Goal: Task Accomplishment & Management: Complete application form

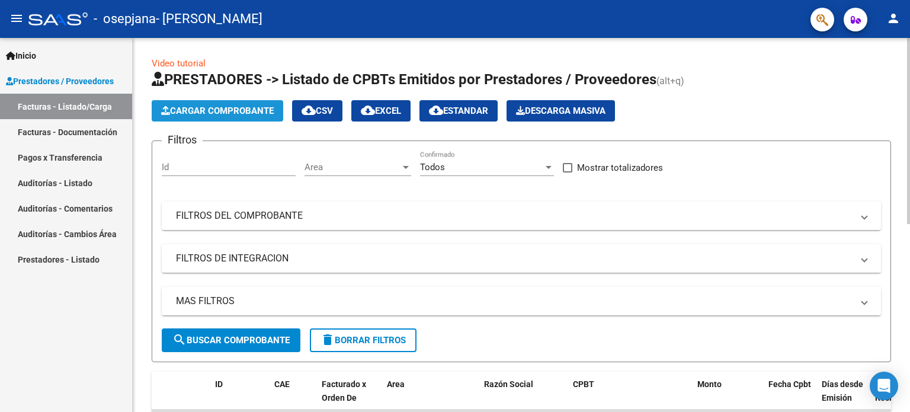
click at [216, 111] on span "Cargar Comprobante" at bounding box center [217, 110] width 113 height 11
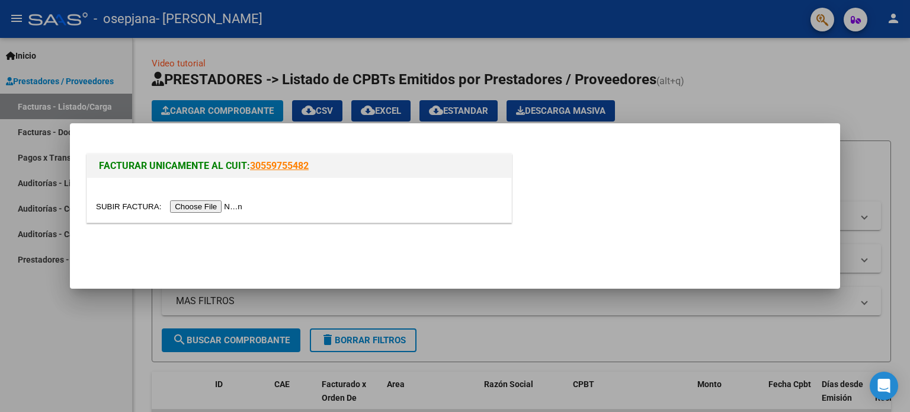
click at [207, 208] on input "file" at bounding box center [171, 206] width 150 height 12
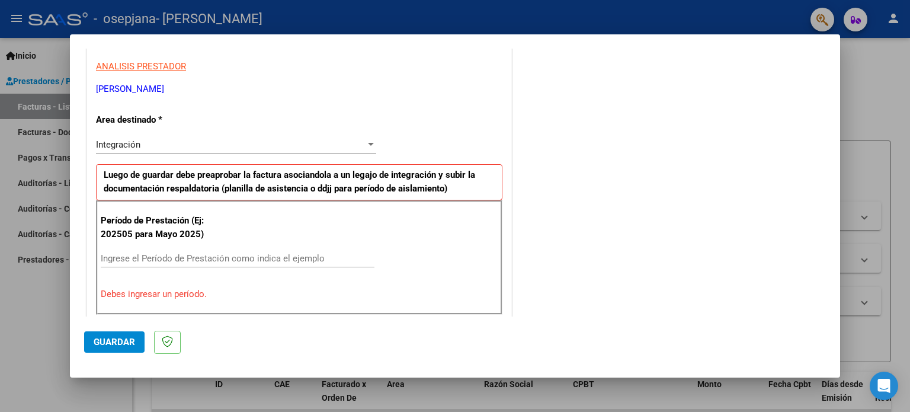
scroll to position [196, 0]
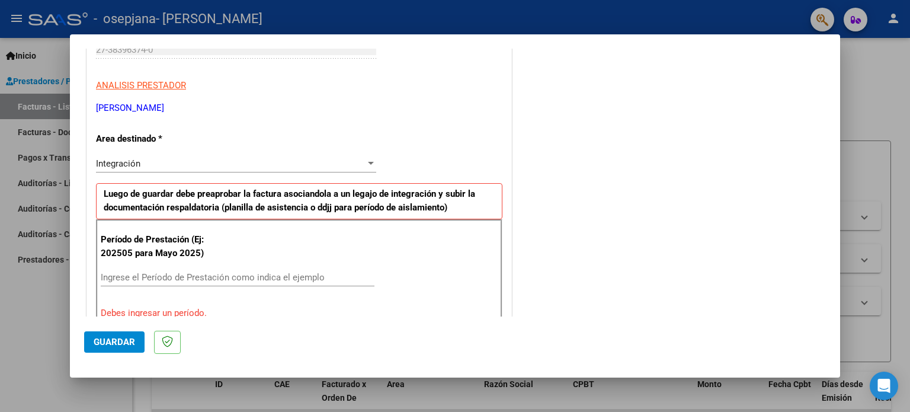
click at [146, 162] on div "Integración" at bounding box center [231, 163] width 270 height 11
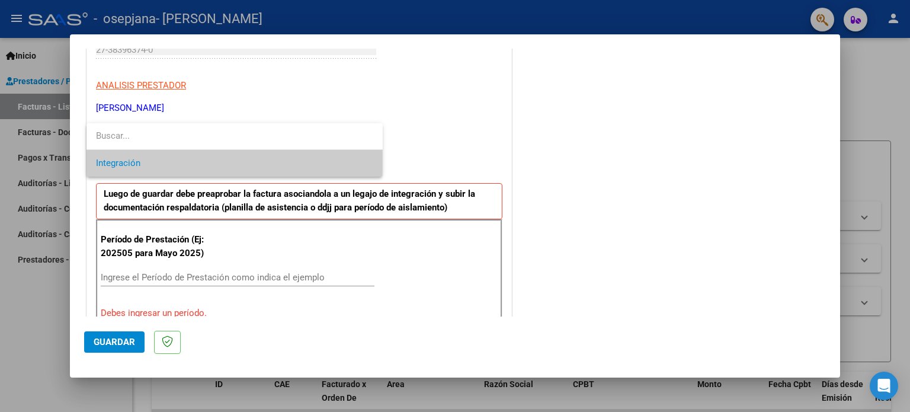
click at [161, 170] on span "Integración" at bounding box center [234, 163] width 277 height 27
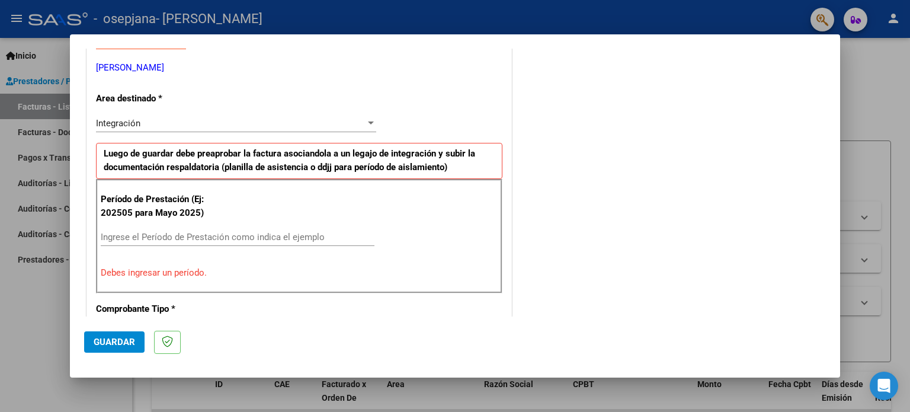
scroll to position [237, 0]
click at [154, 242] on div "Ingrese el Período de Prestación como indica el ejemplo" at bounding box center [238, 237] width 274 height 18
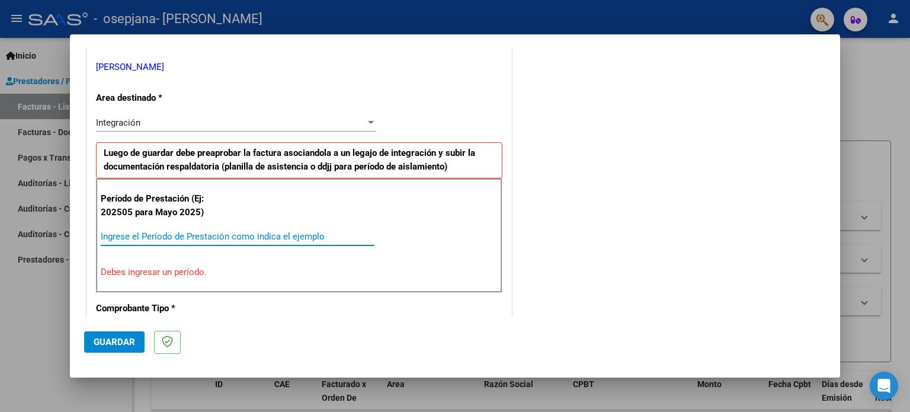
click at [160, 236] on input "Ingrese el Período de Prestación como indica el ejemplo" at bounding box center [238, 236] width 274 height 11
click at [248, 237] on input "Ingrese el Período de Prestación como indica el ejemplo" at bounding box center [238, 236] width 274 height 11
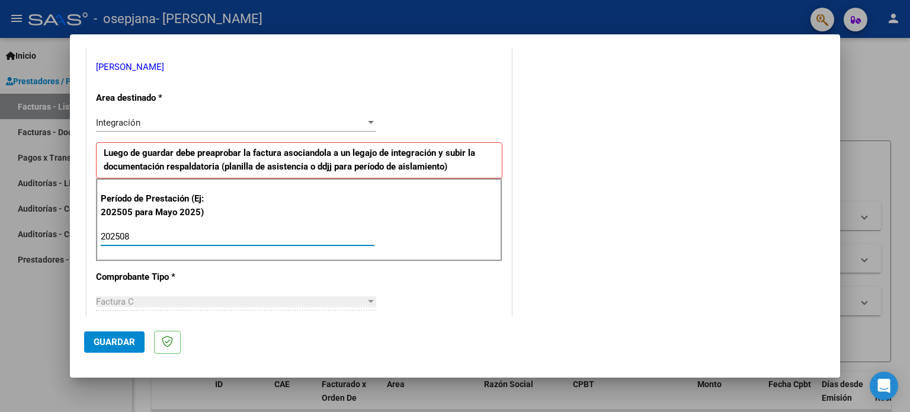
scroll to position [296, 0]
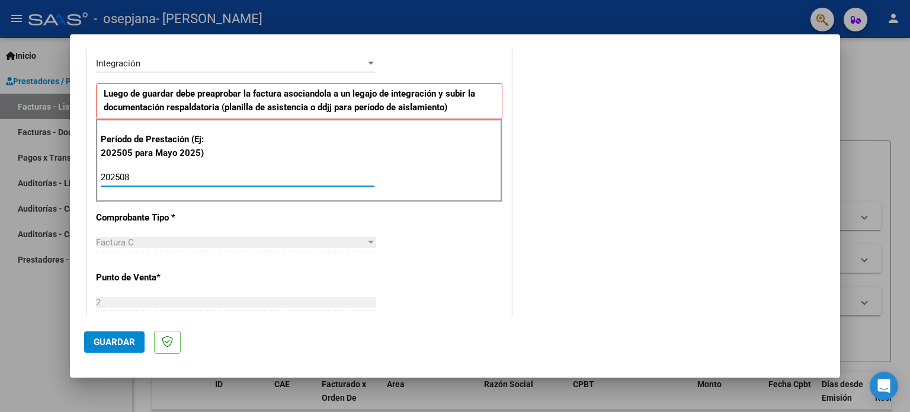
type input "202508"
click at [178, 244] on div "Factura C" at bounding box center [231, 242] width 270 height 11
click at [180, 241] on div "Factura C" at bounding box center [231, 242] width 270 height 11
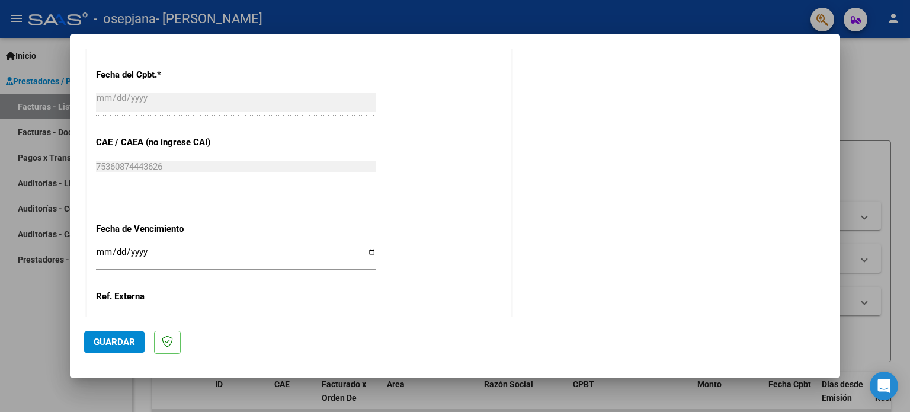
scroll to position [711, 0]
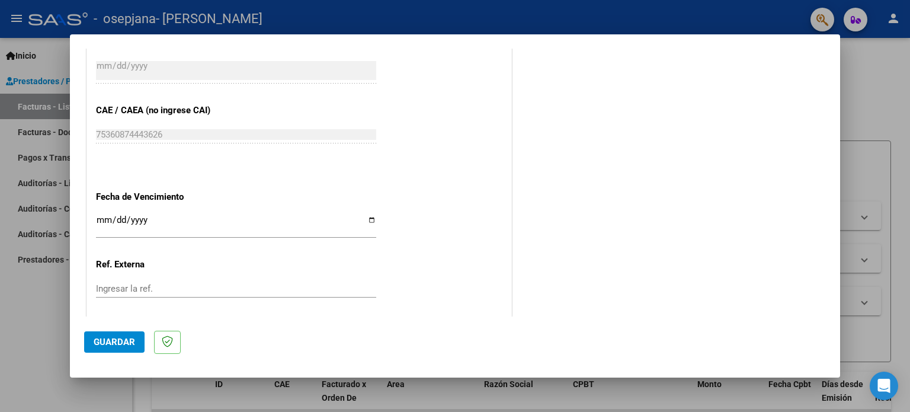
click at [101, 221] on input "Ingresar la fecha" at bounding box center [236, 224] width 280 height 19
click at [173, 220] on input "Ingresar la fecha" at bounding box center [236, 224] width 280 height 19
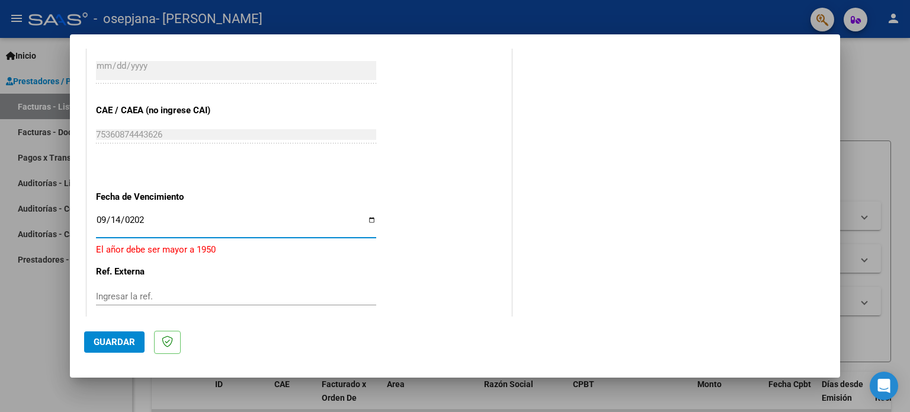
type input "[DATE]"
click at [185, 287] on input "Ingresar la ref." at bounding box center [236, 288] width 280 height 11
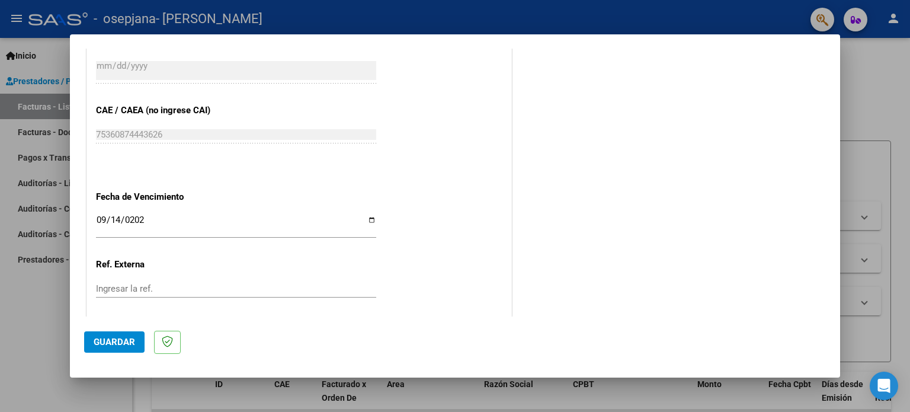
drag, startPoint x: 238, startPoint y: 322, endPoint x: 242, endPoint y: 340, distance: 18.8
click at [238, 322] on mat-dialog-actions "Guardar" at bounding box center [455, 339] width 742 height 47
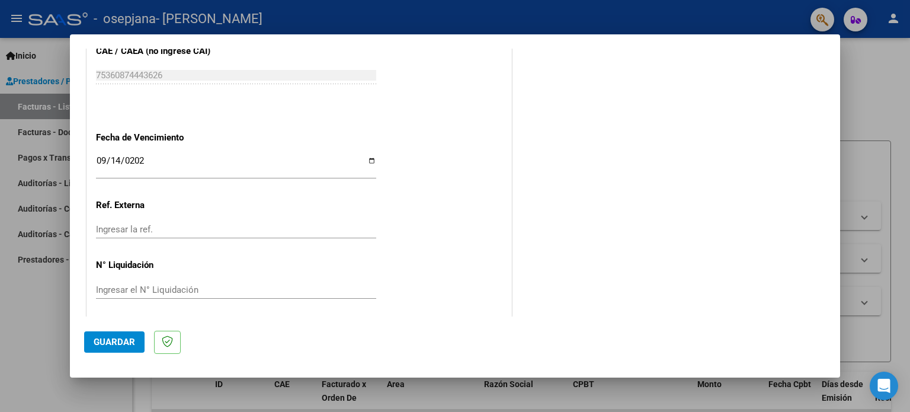
click at [125, 343] on span "Guardar" at bounding box center [114, 342] width 41 height 11
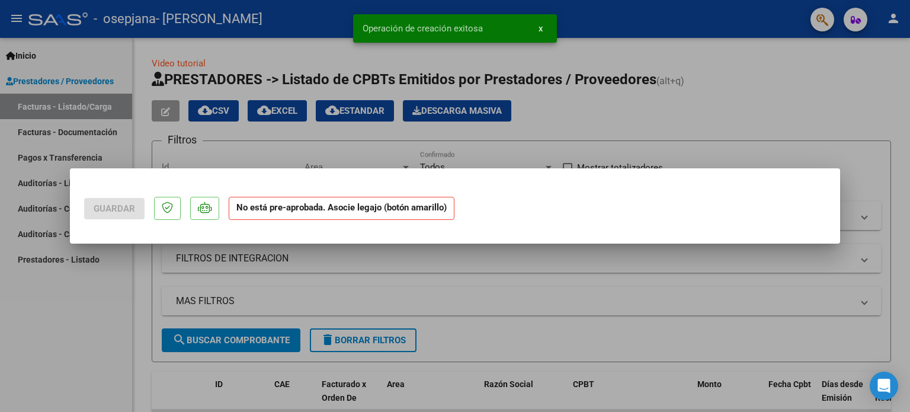
scroll to position [0, 0]
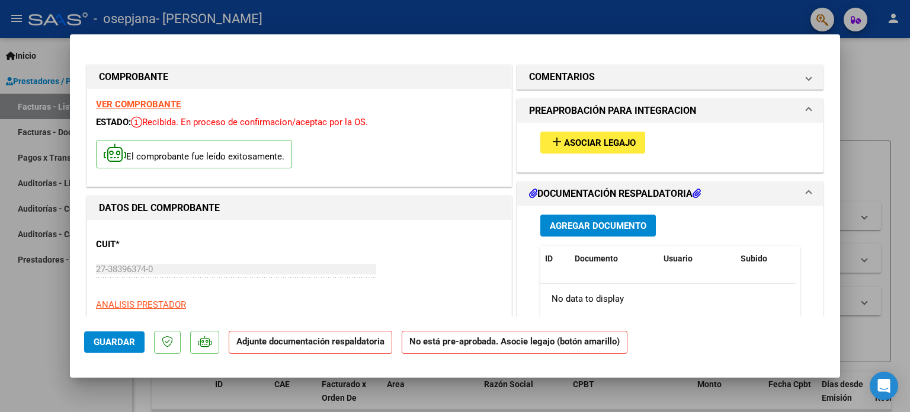
click at [600, 217] on button "Agregar Documento" at bounding box center [598, 225] width 116 height 22
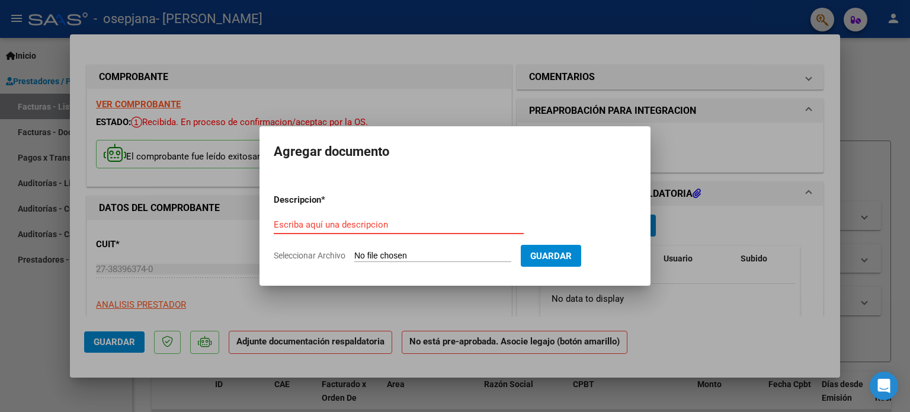
click at [337, 225] on input "Escriba aquí una descripcion" at bounding box center [399, 224] width 250 height 11
click at [732, 222] on div at bounding box center [455, 206] width 910 height 412
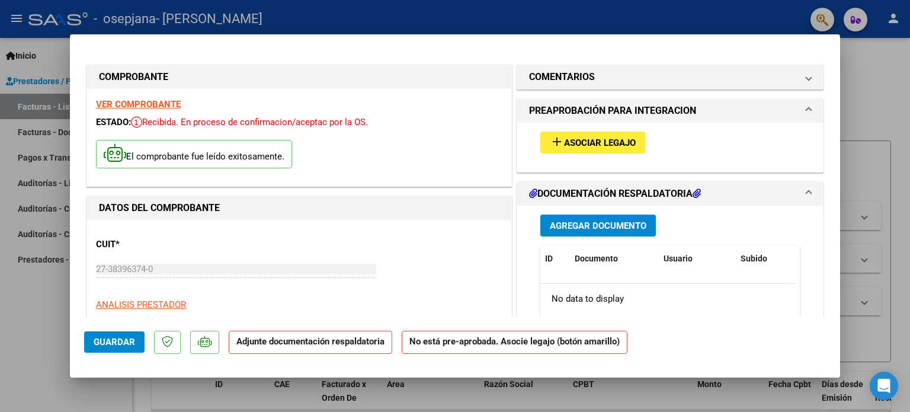
click at [341, 337] on strong "Adjunte documentación respaldatoria" at bounding box center [310, 341] width 148 height 11
click at [255, 343] on strong "Adjunte documentación respaldatoria" at bounding box center [310, 341] width 148 height 11
click at [411, 287] on div "CUIT * 27-38396374-0 Ingresar CUIT ANALISIS PRESTADOR ARCE [PERSON_NAME] ARCA P…" at bounding box center [299, 281] width 406 height 104
click at [583, 233] on button "Agregar Documento" at bounding box center [598, 225] width 116 height 22
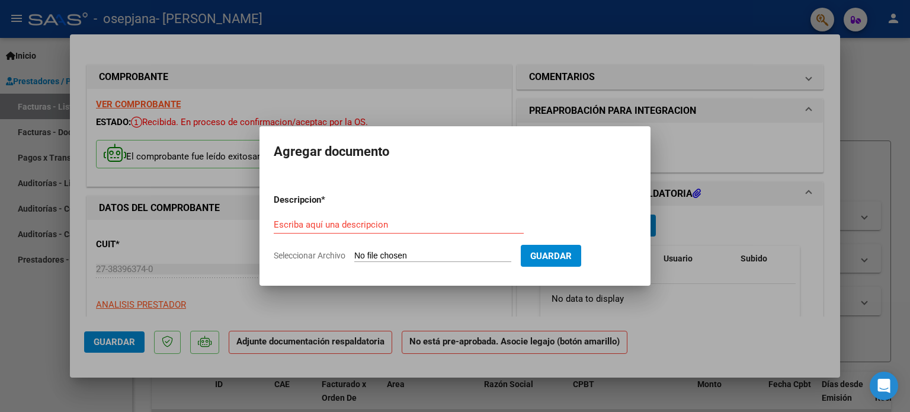
click at [418, 261] on input "Seleccionar Archivo" at bounding box center [432, 256] width 157 height 11
type input "C:\fakepath\PA ESPINOZA AGOSTO.pdf"
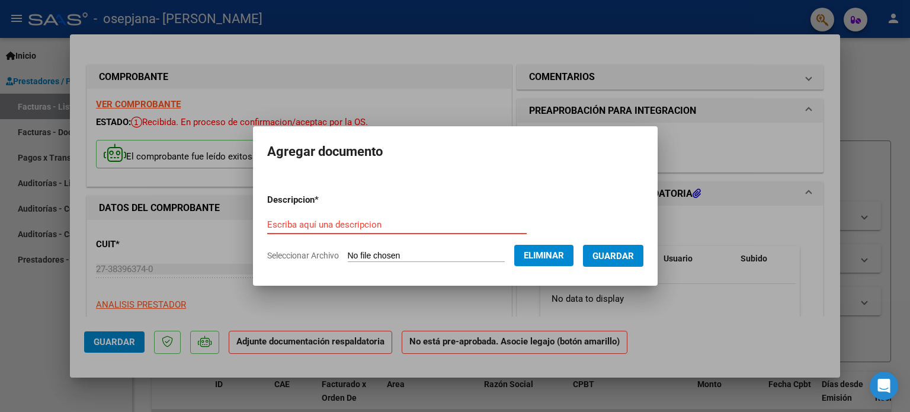
click at [384, 229] on input "Escriba aquí una descripcion" at bounding box center [397, 224] width 260 height 11
type input "Planilla"
click at [634, 255] on span "Guardar" at bounding box center [612, 256] width 41 height 11
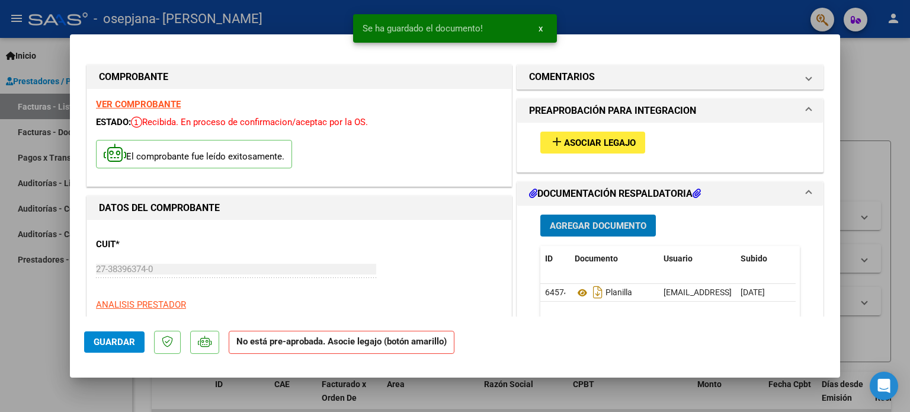
click at [601, 220] on span "Agregar Documento" at bounding box center [598, 225] width 97 height 11
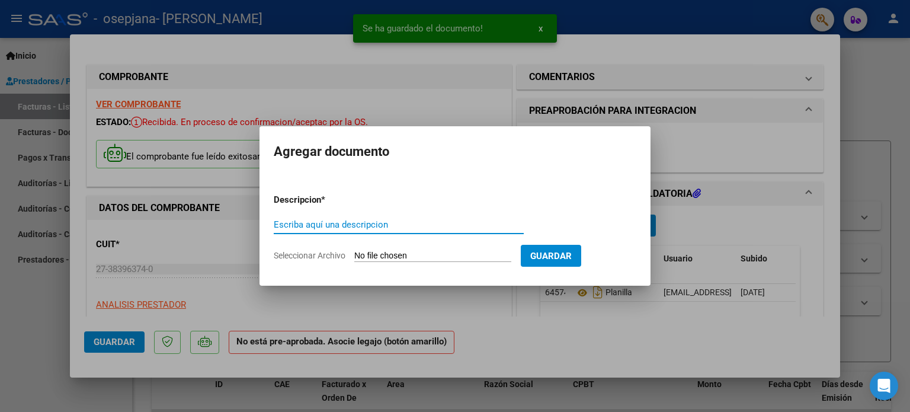
click at [425, 231] on div "Escriba aquí una descripcion" at bounding box center [399, 225] width 250 height 18
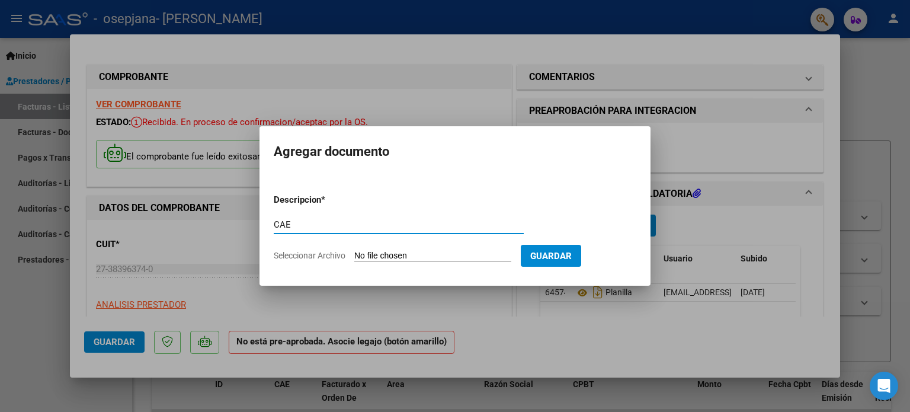
type input "CAE"
click at [478, 255] on input "Seleccionar Archivo" at bounding box center [432, 256] width 157 height 11
type input "C:\fakepath\CAE ESPINOZA.jpg"
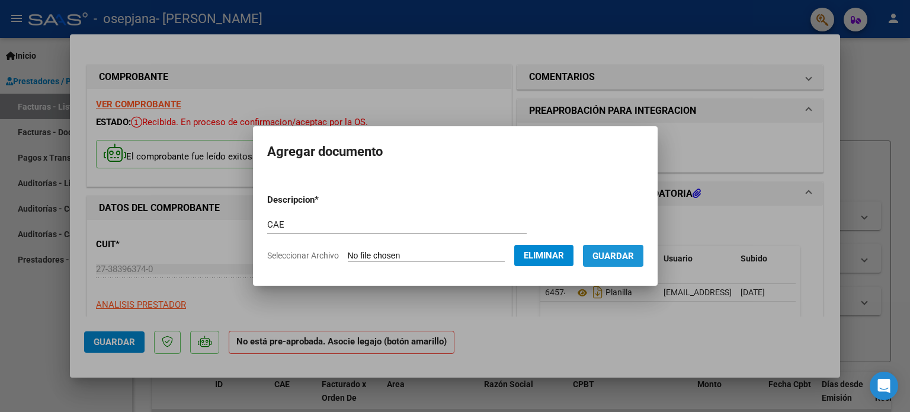
click at [614, 252] on span "Guardar" at bounding box center [612, 256] width 41 height 11
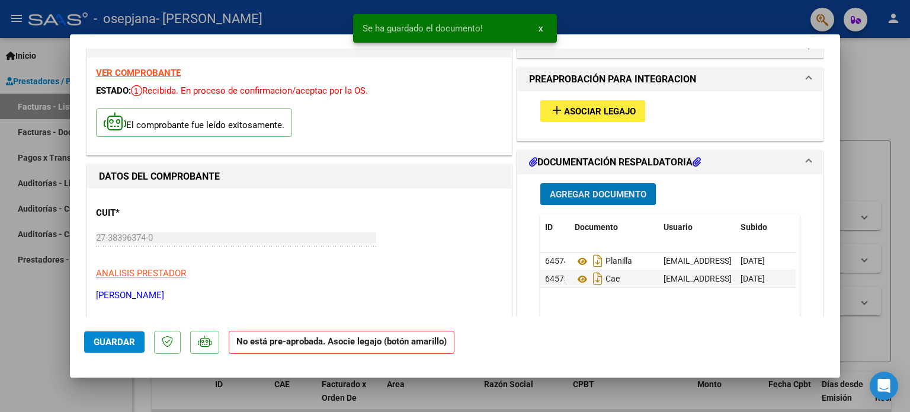
scroll to position [59, 0]
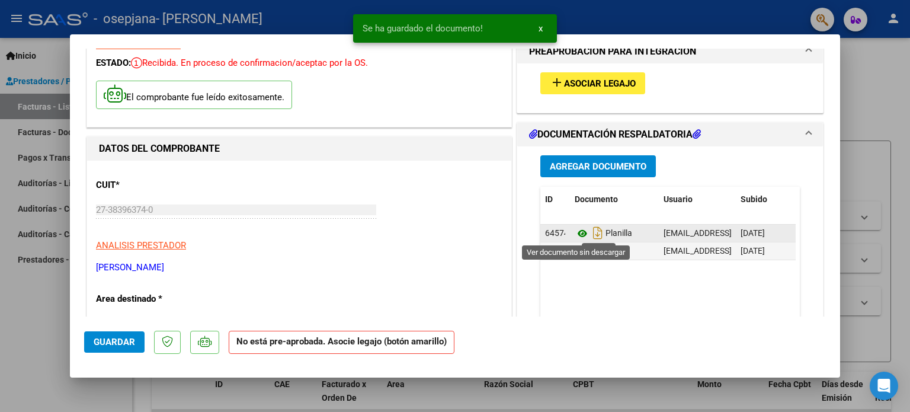
click at [576, 234] on icon at bounding box center [582, 233] width 15 height 14
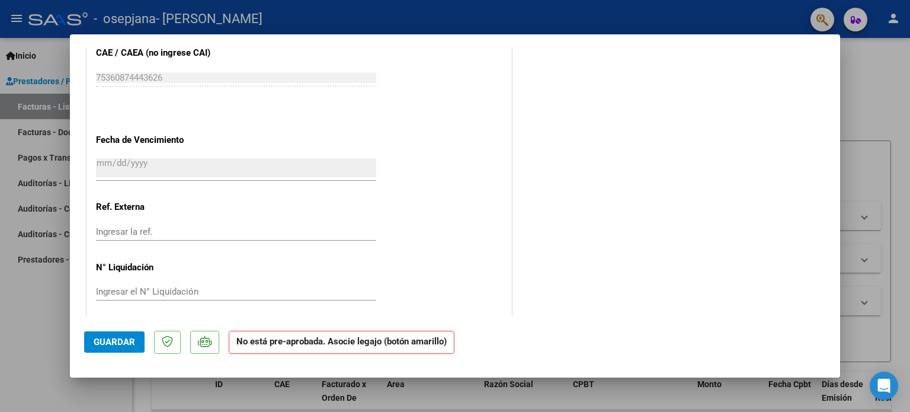
scroll to position [760, 0]
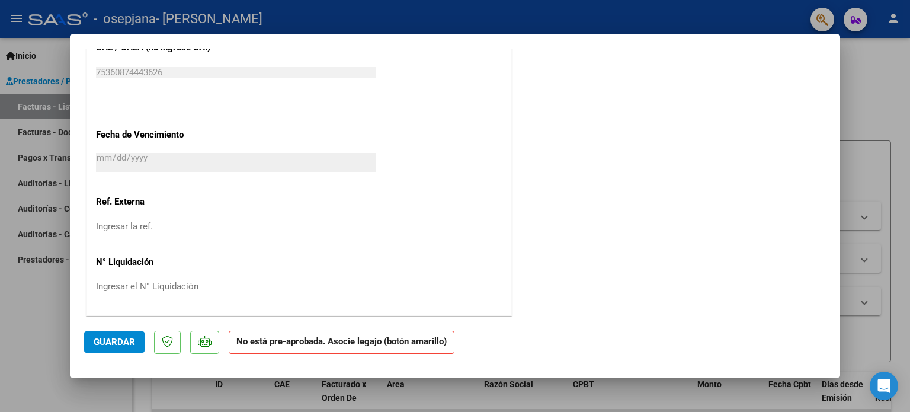
click at [149, 281] on input "Ingresar el N° Liquidación" at bounding box center [236, 286] width 280 height 11
click at [120, 340] on span "Guardar" at bounding box center [114, 342] width 41 height 11
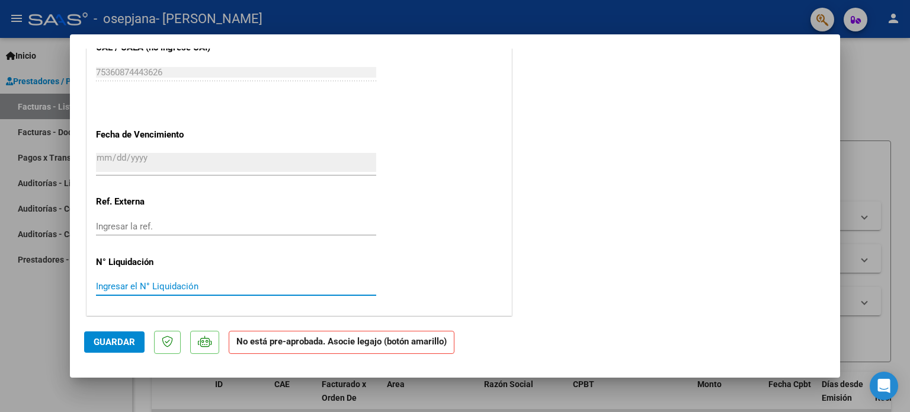
click at [169, 284] on input "Ingresar el N° Liquidación" at bounding box center [236, 286] width 280 height 11
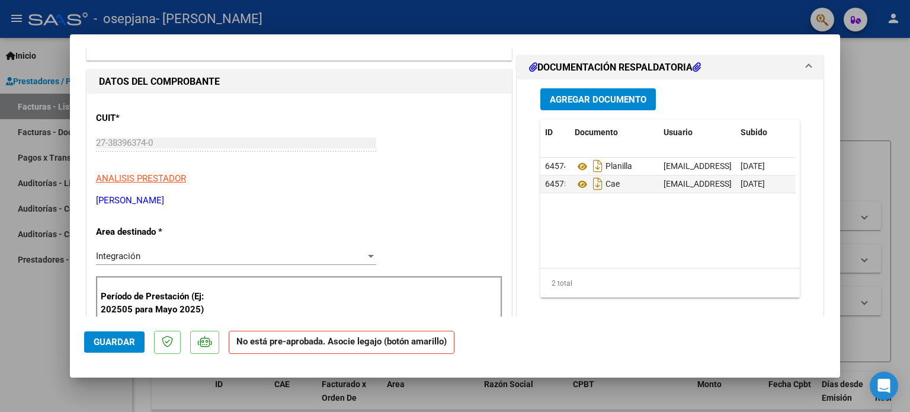
scroll to position [0, 0]
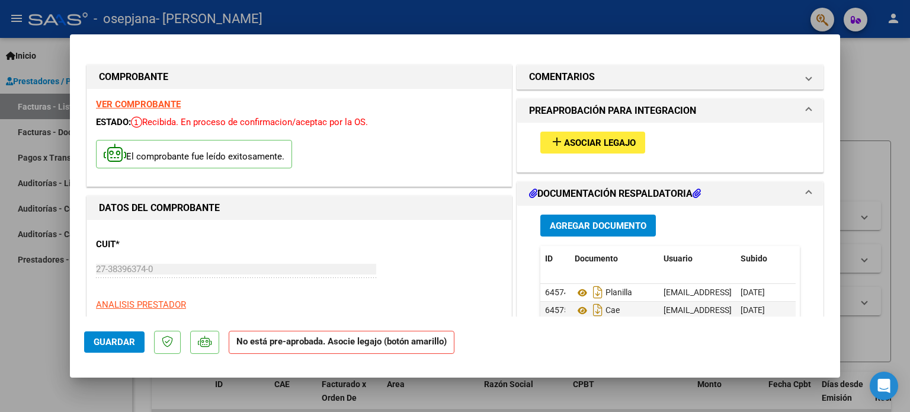
click at [595, 149] on button "add Asociar Legajo" at bounding box center [592, 143] width 105 height 22
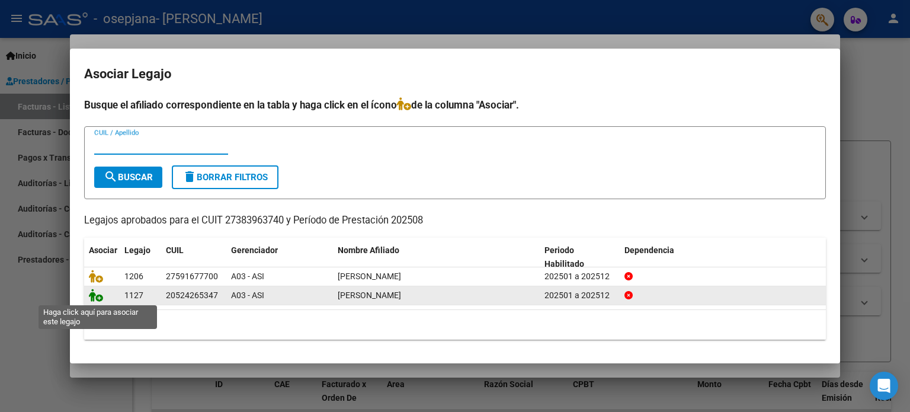
click at [98, 297] on icon at bounding box center [96, 295] width 14 height 13
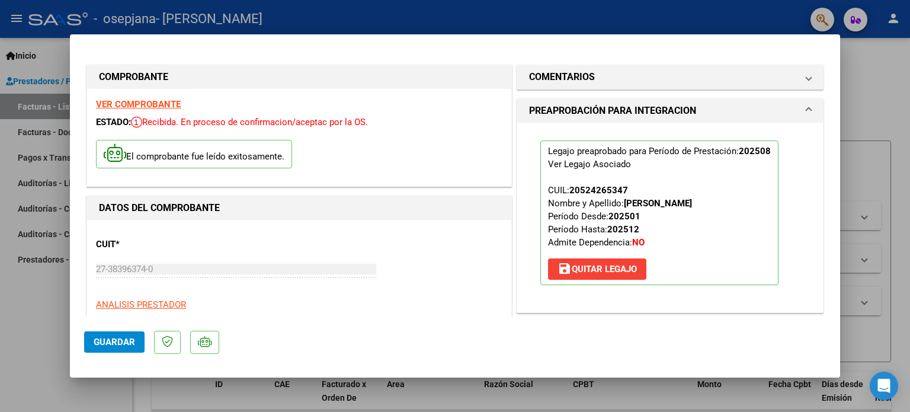
click at [113, 345] on span "Guardar" at bounding box center [114, 342] width 41 height 11
click at [887, 95] on div at bounding box center [455, 206] width 910 height 412
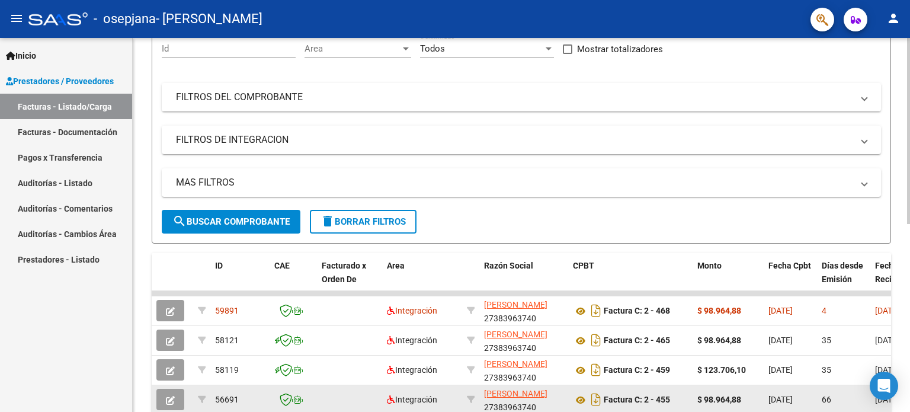
scroll to position [178, 0]
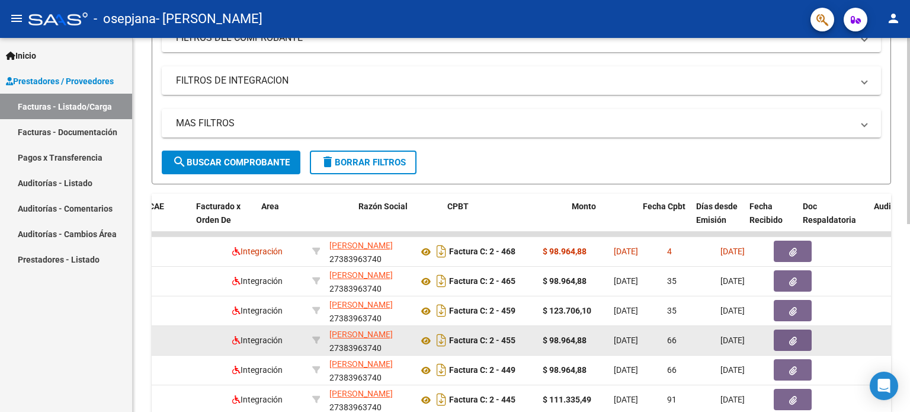
drag, startPoint x: 653, startPoint y: 344, endPoint x: 691, endPoint y: 335, distance: 38.9
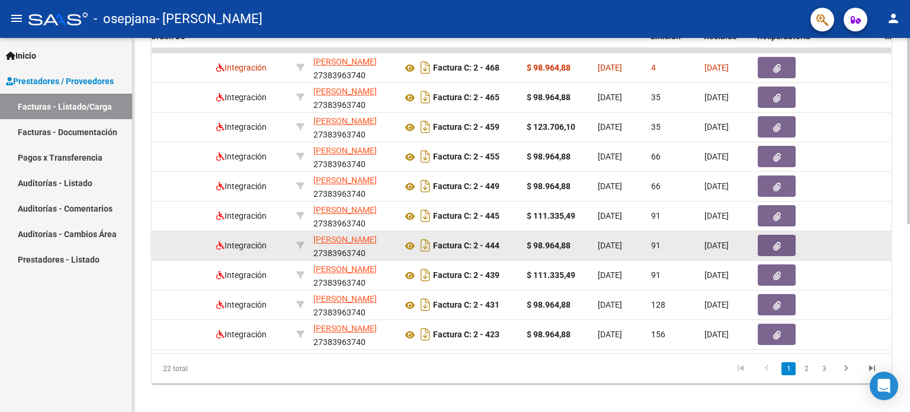
scroll to position [378, 0]
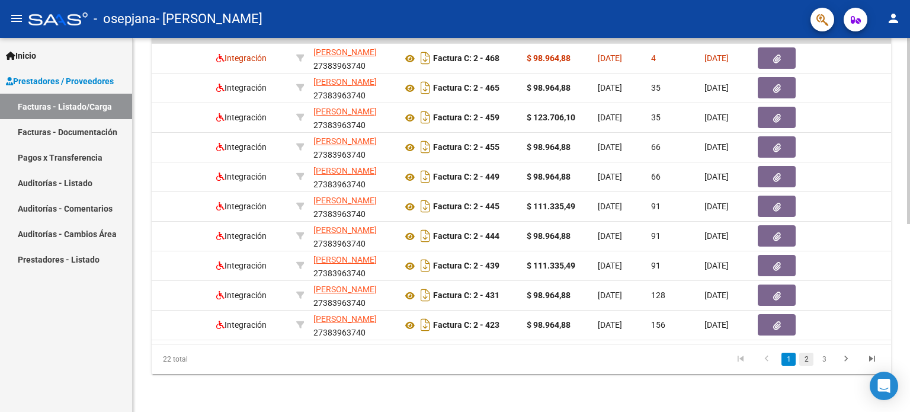
click at [809, 360] on link "2" at bounding box center [806, 359] width 14 height 13
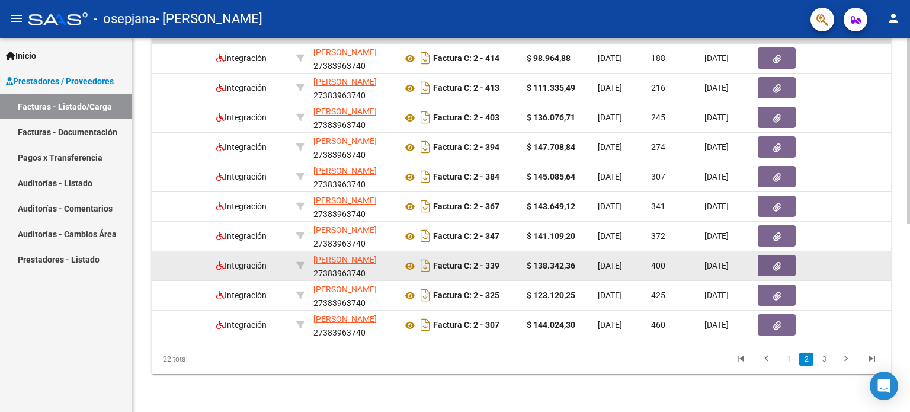
scroll to position [0, 0]
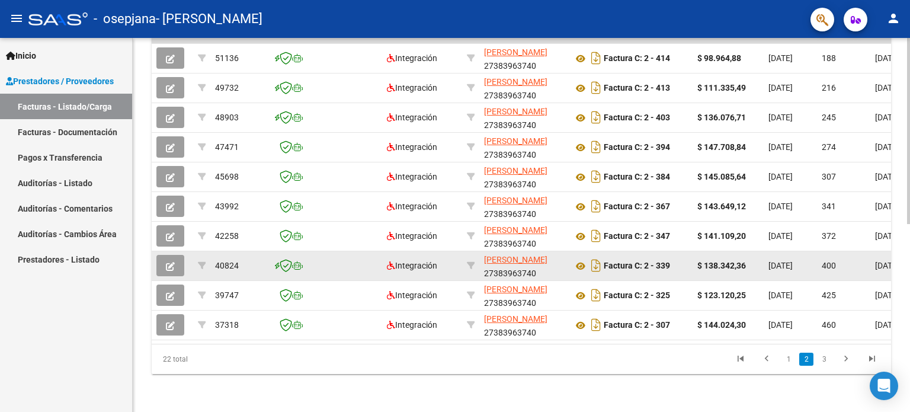
drag, startPoint x: 530, startPoint y: 239, endPoint x: 387, endPoint y: 249, distance: 143.1
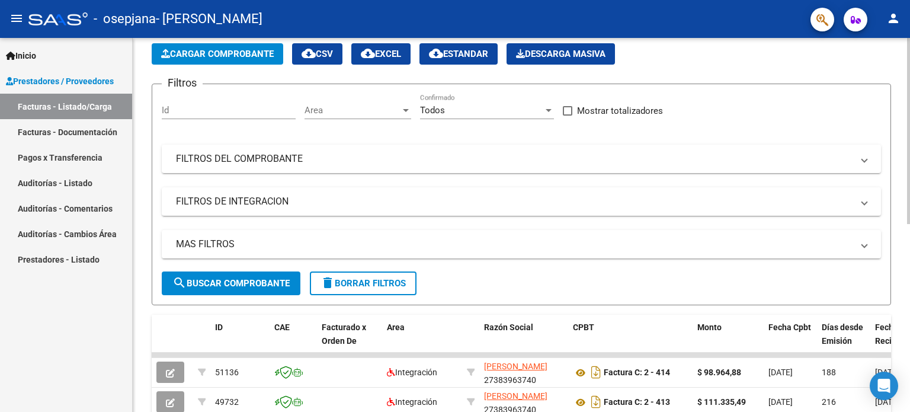
scroll to position [82, 0]
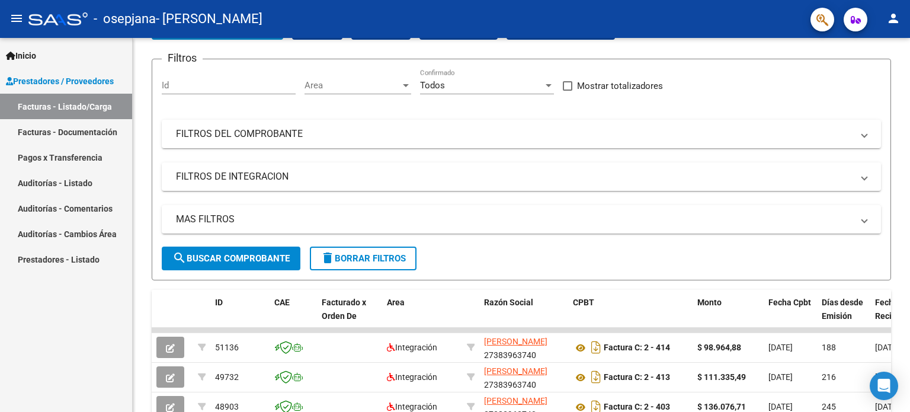
click at [92, 97] on link "Facturas - Listado/Carga" at bounding box center [66, 106] width 132 height 25
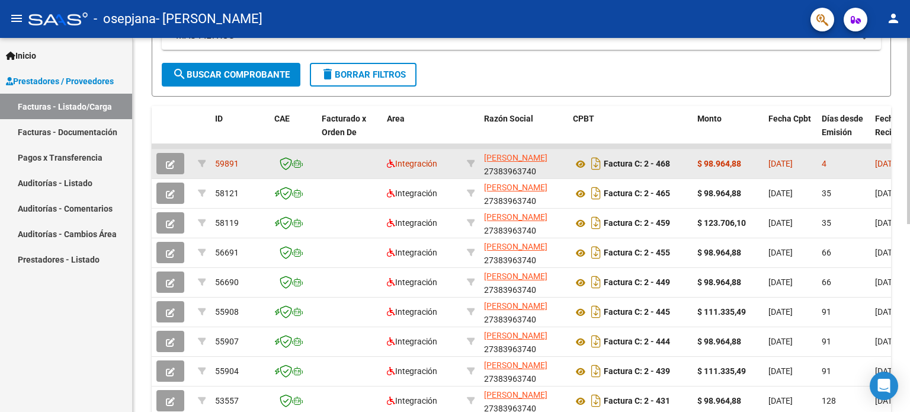
scroll to position [237, 0]
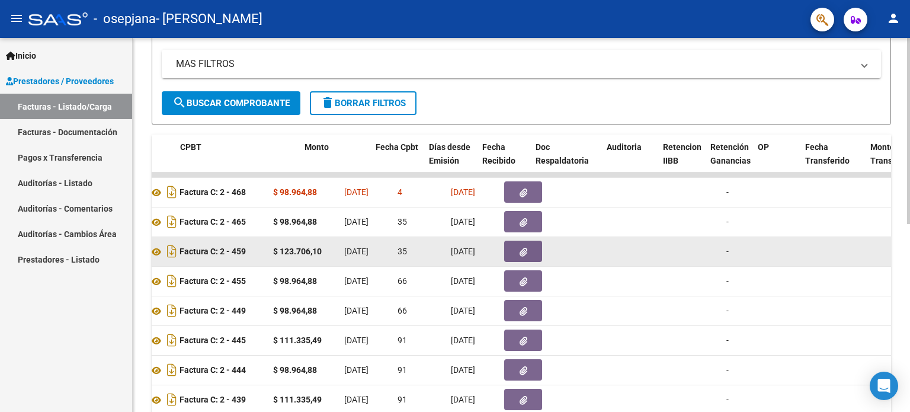
drag, startPoint x: 616, startPoint y: 251, endPoint x: 661, endPoint y: 236, distance: 46.7
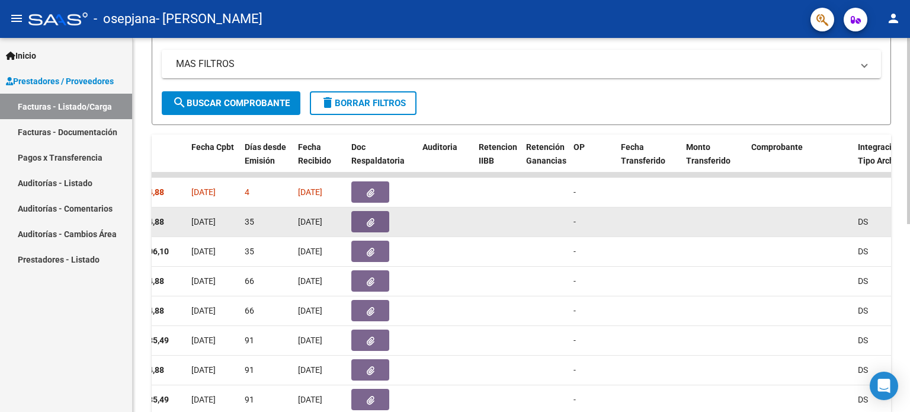
drag, startPoint x: 743, startPoint y: 224, endPoint x: 876, endPoint y: 216, distance: 133.6
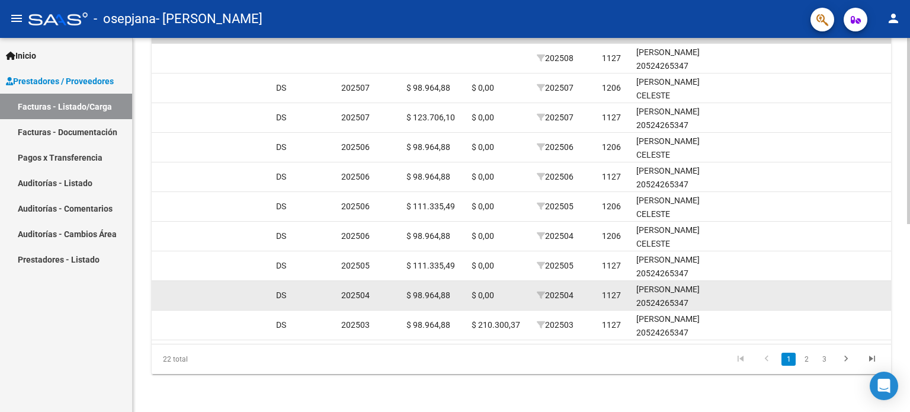
scroll to position [2, 0]
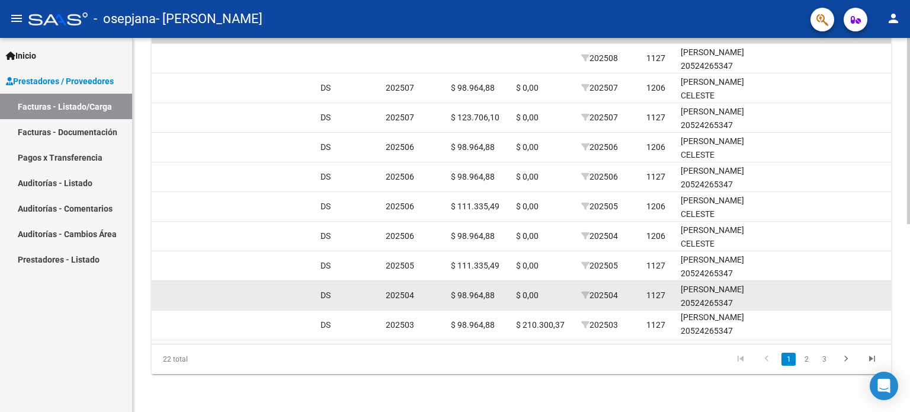
drag, startPoint x: 505, startPoint y: 286, endPoint x: 475, endPoint y: 280, distance: 30.2
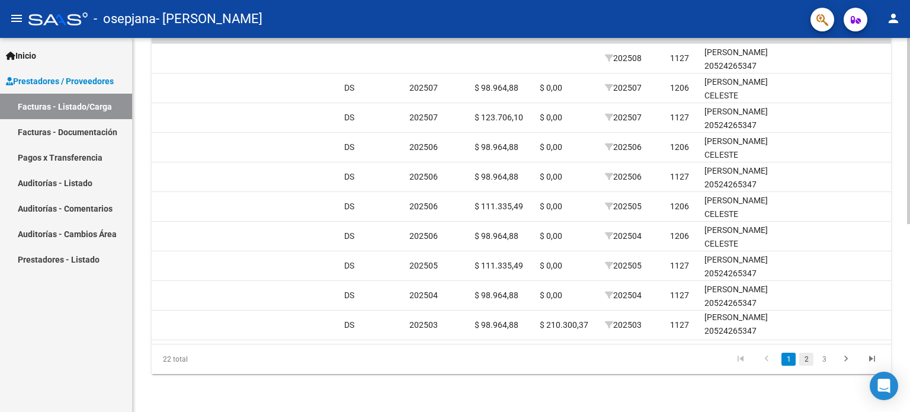
click at [809, 361] on link "2" at bounding box center [806, 359] width 14 height 13
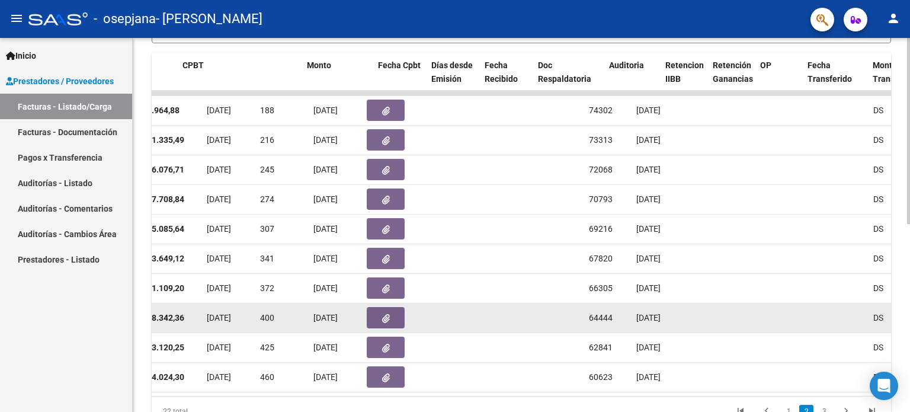
scroll to position [0, 0]
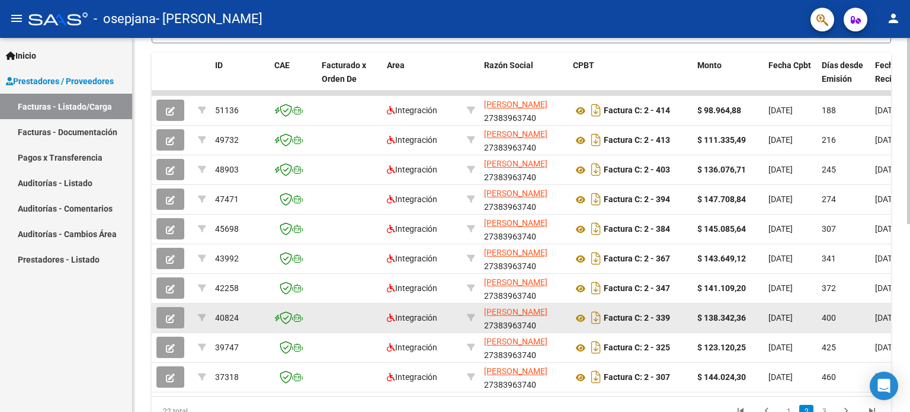
drag, startPoint x: 510, startPoint y: 339, endPoint x: 363, endPoint y: 323, distance: 147.8
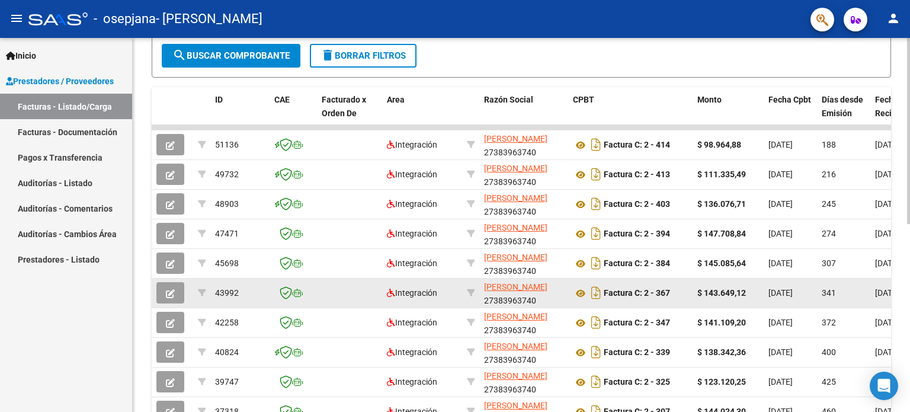
scroll to position [260, 0]
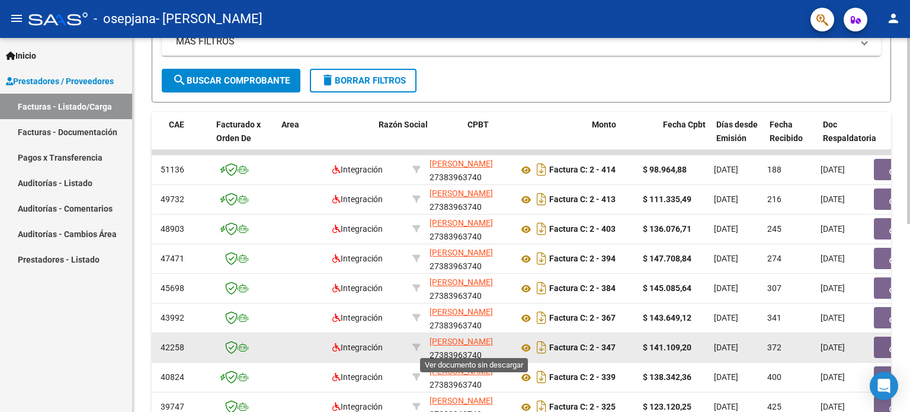
drag, startPoint x: 366, startPoint y: 342, endPoint x: 478, endPoint y: 338, distance: 112.1
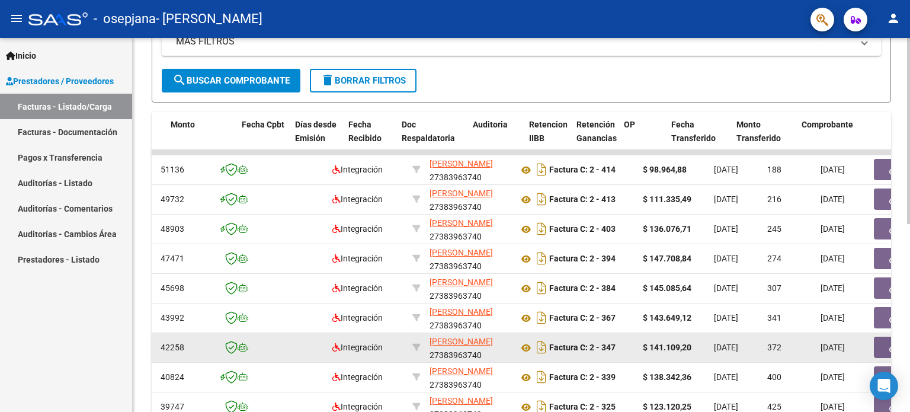
scroll to position [0, 553]
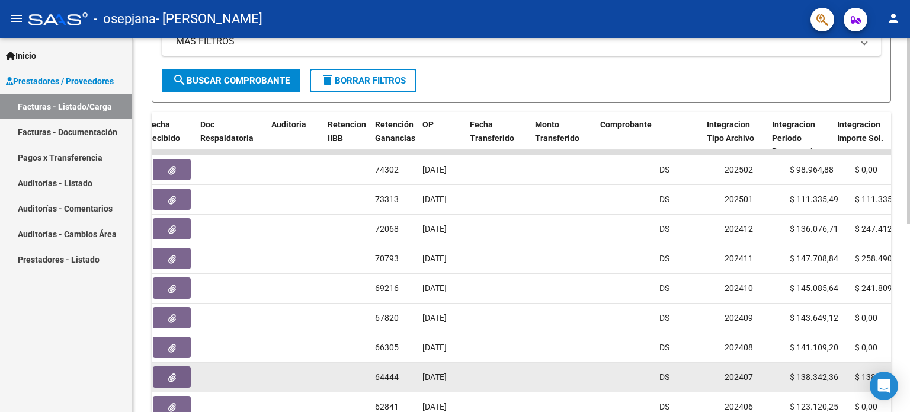
drag, startPoint x: 497, startPoint y: 385, endPoint x: 552, endPoint y: 379, distance: 55.4
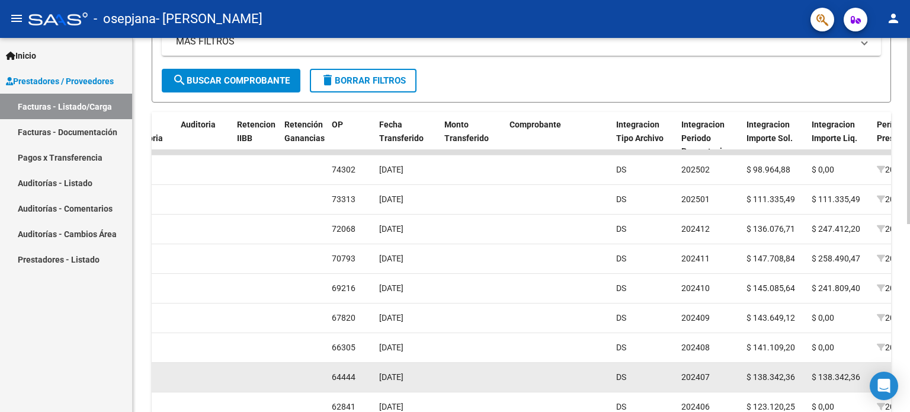
scroll to position [275, 0]
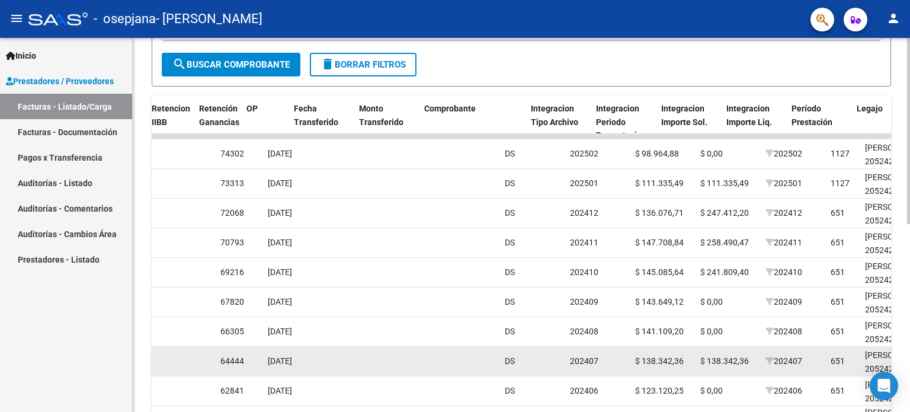
drag, startPoint x: 600, startPoint y: 355, endPoint x: 608, endPoint y: 353, distance: 9.2
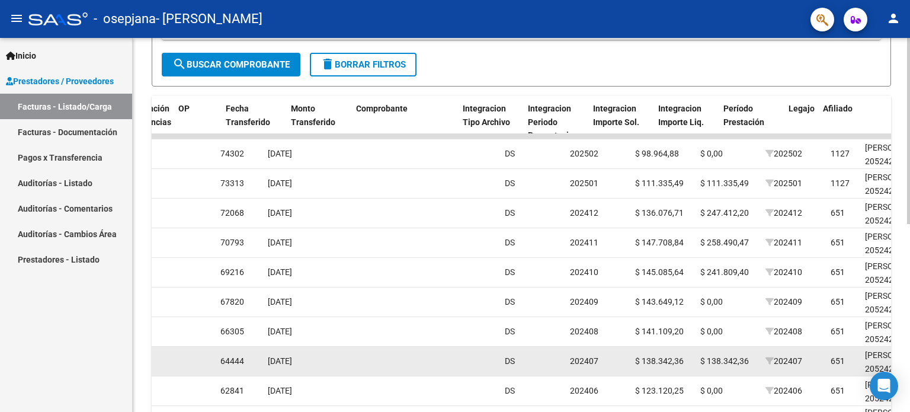
scroll to position [0, 972]
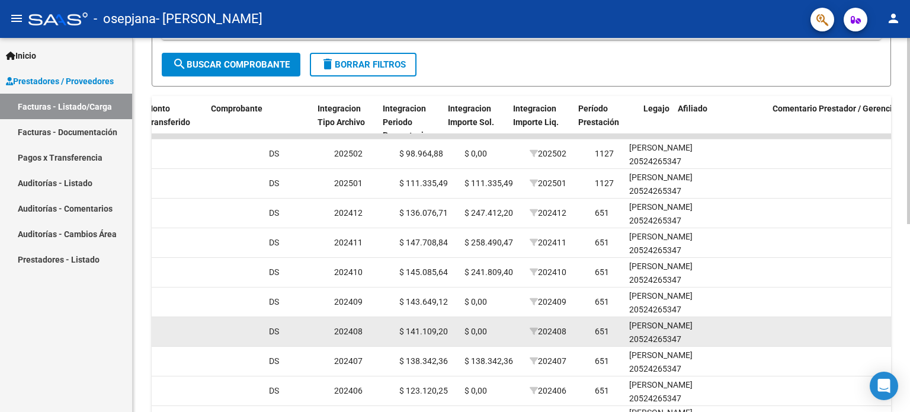
drag, startPoint x: 728, startPoint y: 319, endPoint x: 796, endPoint y: 316, distance: 68.2
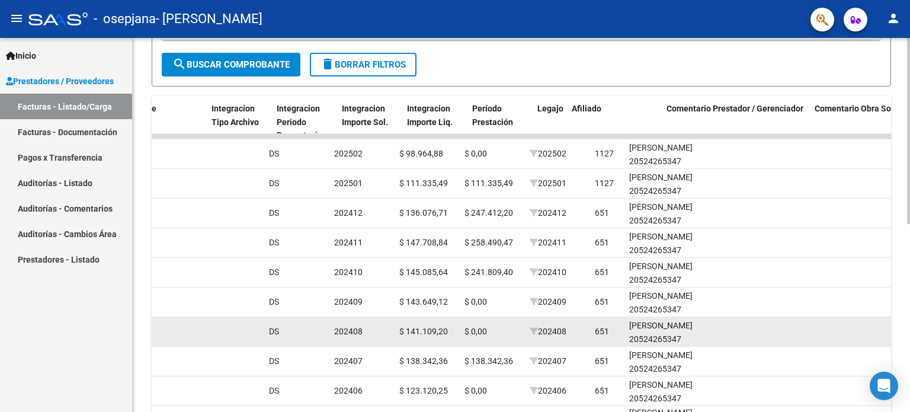
scroll to position [0, 1223]
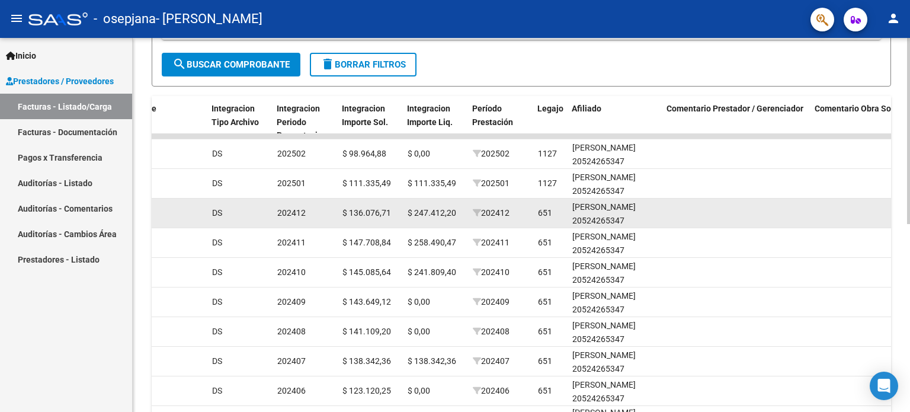
click at [372, 215] on span "$ 136.076,71" at bounding box center [366, 212] width 49 height 9
click at [417, 212] on span "$ 247.412,20" at bounding box center [432, 212] width 49 height 9
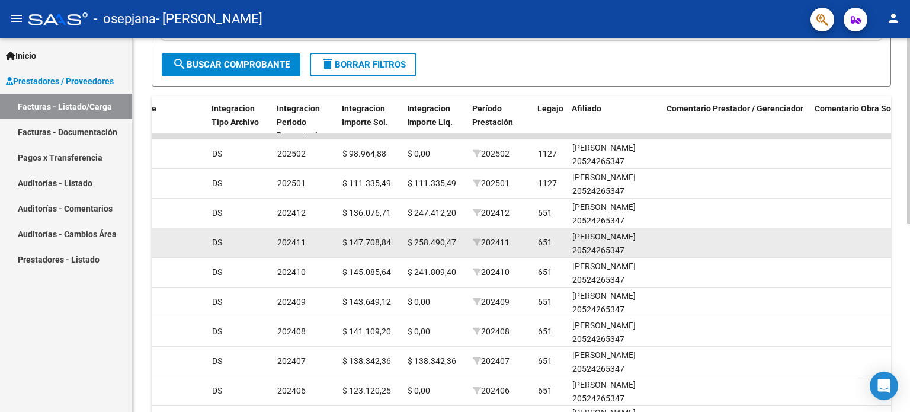
click at [403, 236] on datatable-body-cell "$ 258.490,47" at bounding box center [435, 242] width 65 height 29
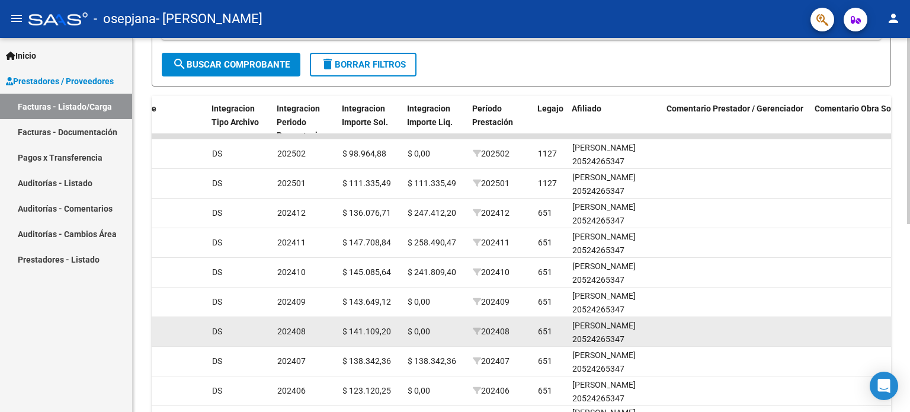
scroll to position [378, 0]
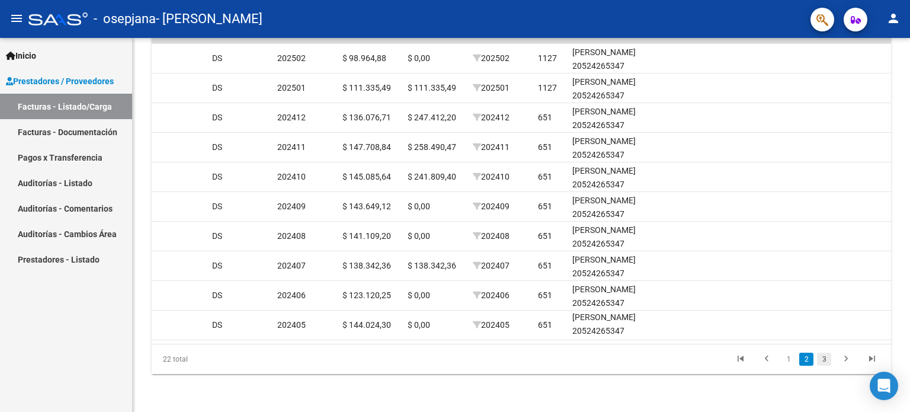
click at [825, 360] on link "3" at bounding box center [824, 359] width 14 height 13
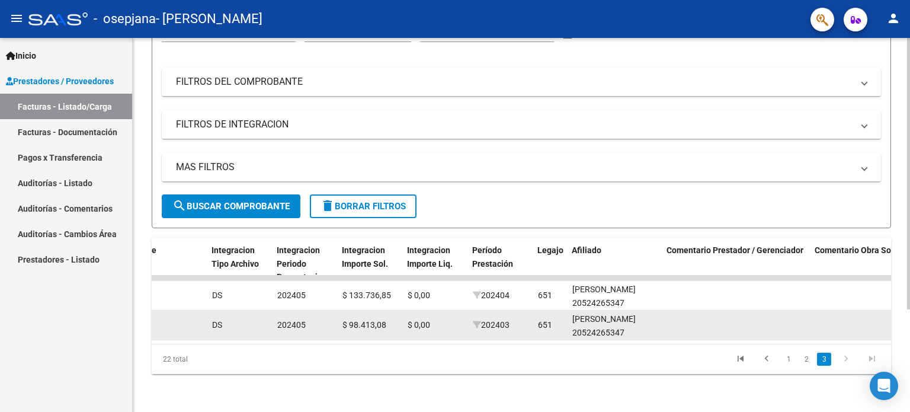
scroll to position [141, 0]
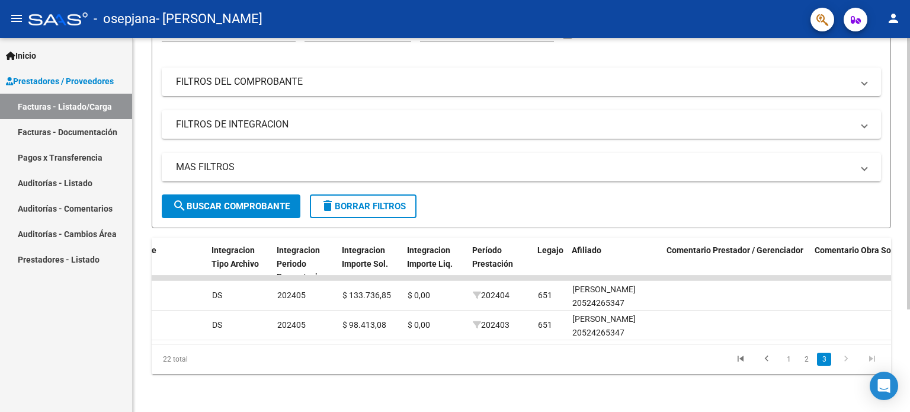
click at [797, 389] on div "Video tutorial PRESTADORES -> Listado de CPBTs Emitidos por Prestadores / Prove…" at bounding box center [521, 158] width 777 height 508
click at [808, 359] on link "2" at bounding box center [806, 359] width 14 height 13
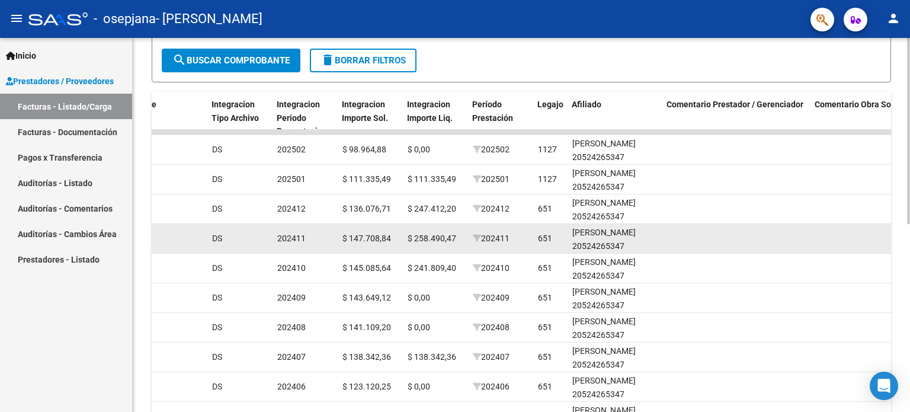
scroll to position [260, 0]
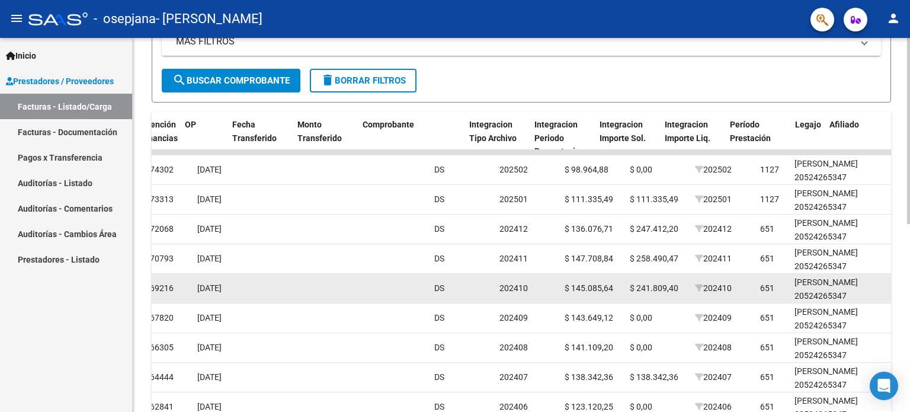
drag, startPoint x: 440, startPoint y: 277, endPoint x: 370, endPoint y: 273, distance: 70.7
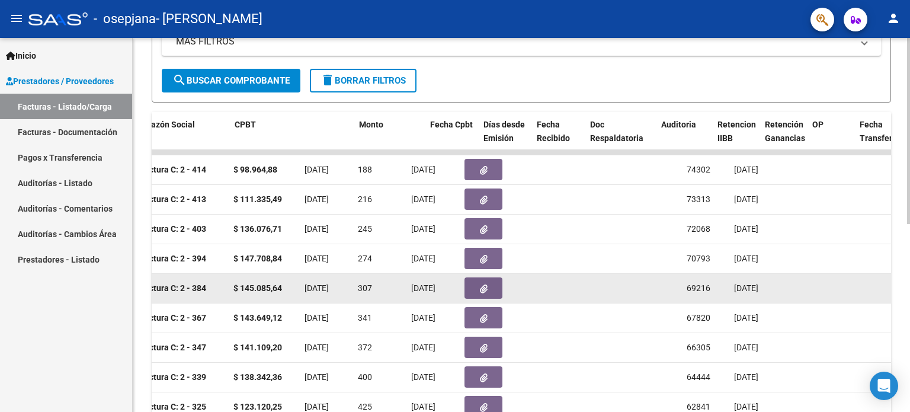
drag, startPoint x: 507, startPoint y: 277, endPoint x: 408, endPoint y: 284, distance: 98.6
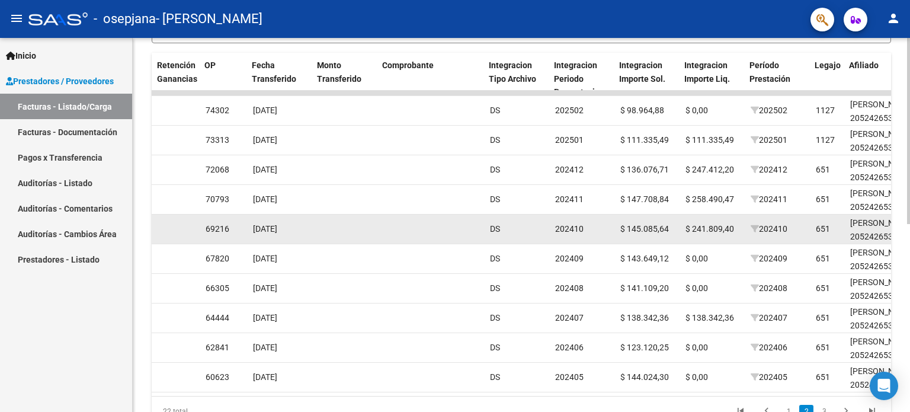
scroll to position [0, 948]
drag, startPoint x: 765, startPoint y: 220, endPoint x: 768, endPoint y: 229, distance: 9.0
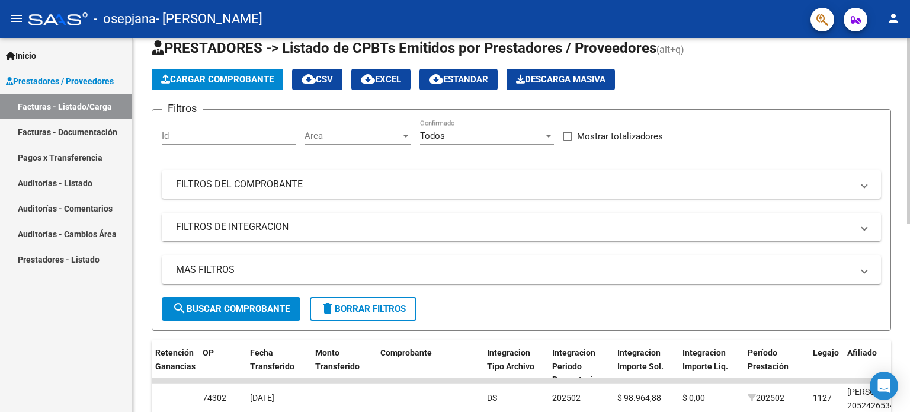
scroll to position [23, 0]
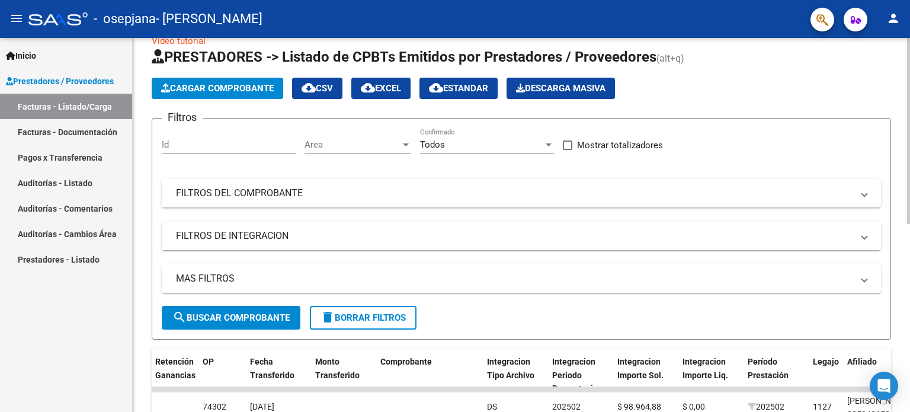
click at [258, 87] on span "Cargar Comprobante" at bounding box center [217, 88] width 113 height 11
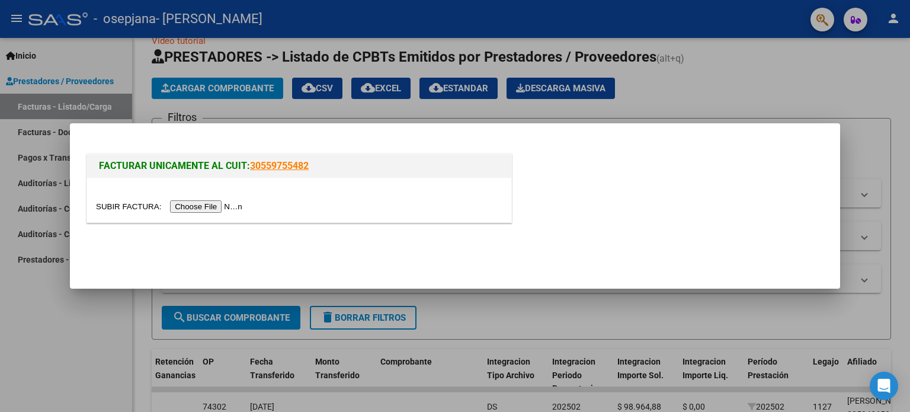
click at [211, 212] on input "file" at bounding box center [171, 206] width 150 height 12
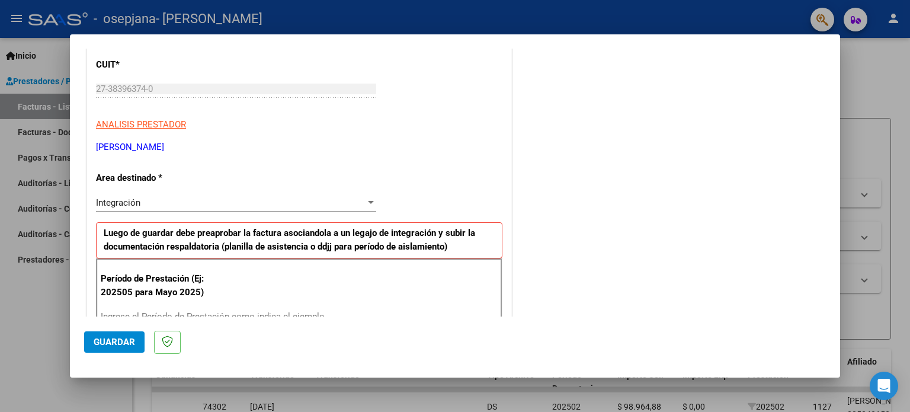
scroll to position [178, 0]
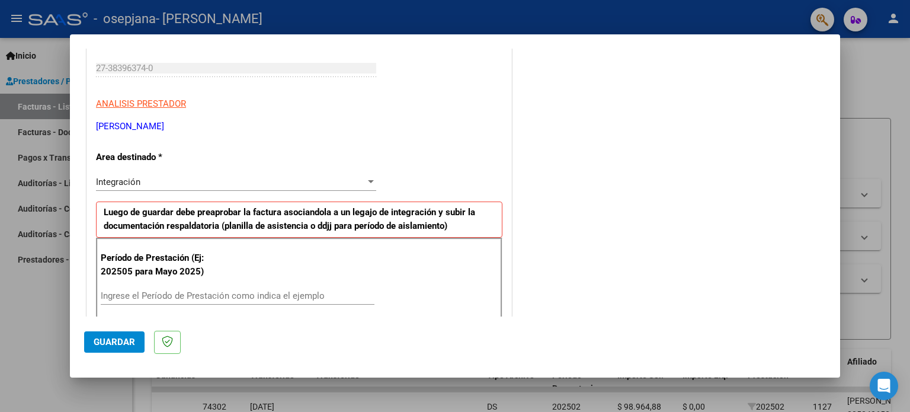
click at [143, 179] on div "Integración" at bounding box center [231, 182] width 270 height 11
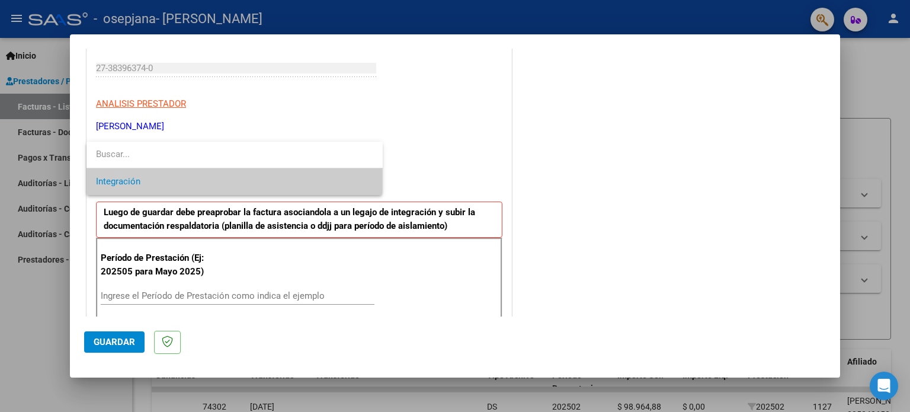
click at [143, 179] on span "Integración" at bounding box center [234, 181] width 277 height 27
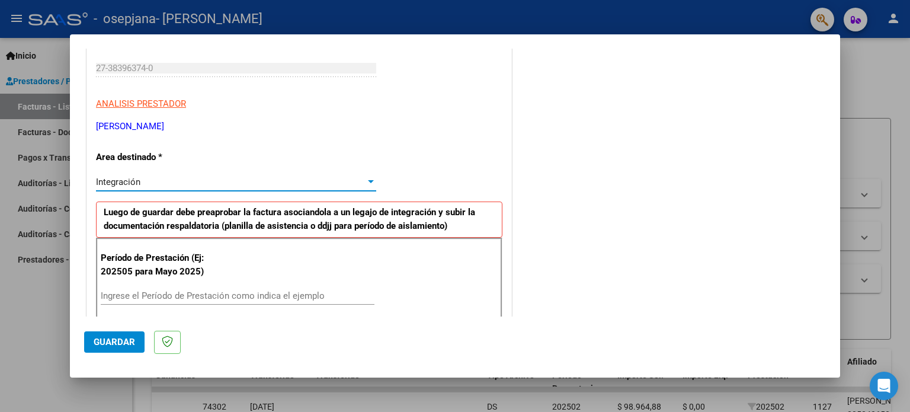
scroll to position [237, 0]
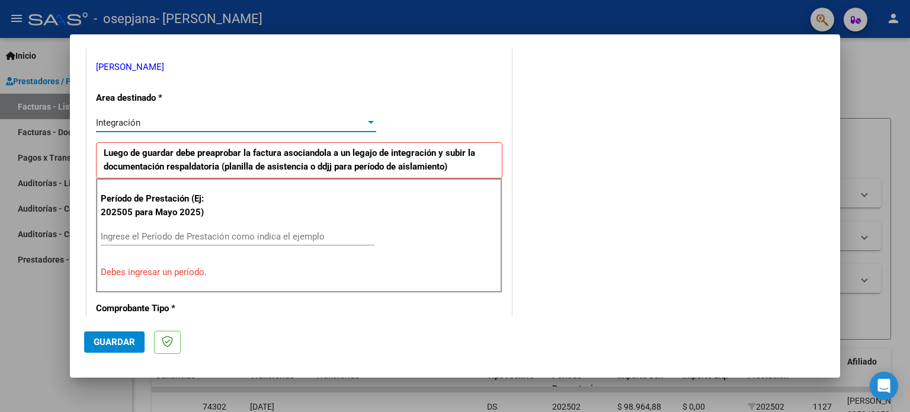
click at [153, 240] on input "Ingrese el Período de Prestación como indica el ejemplo" at bounding box center [238, 236] width 274 height 11
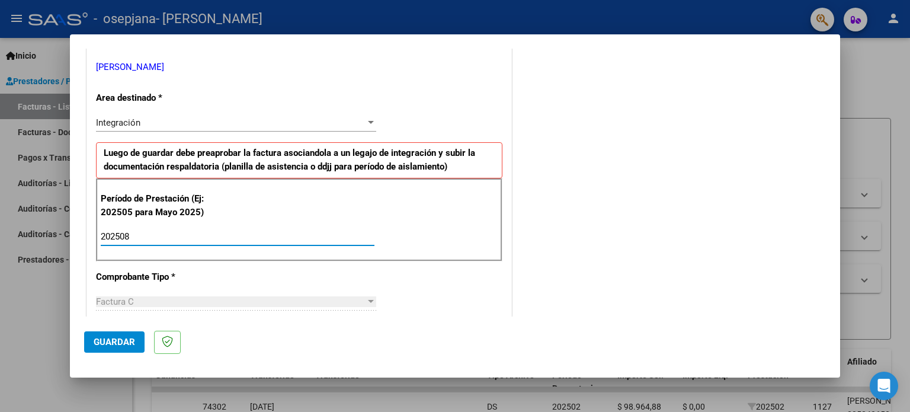
type input "202508"
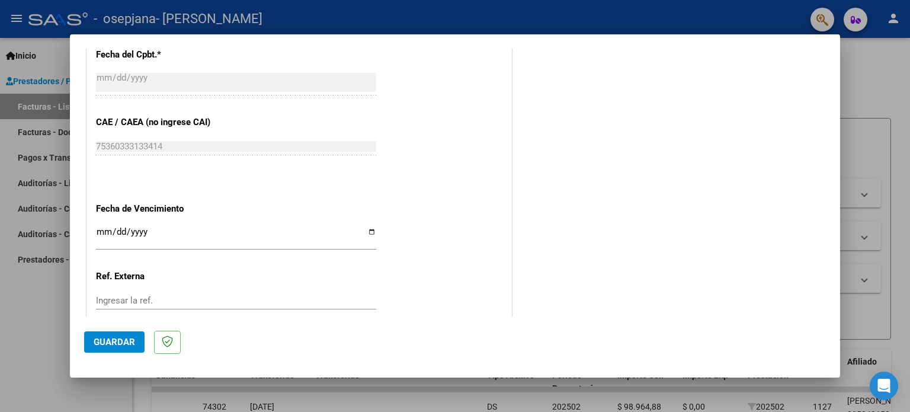
scroll to position [711, 0]
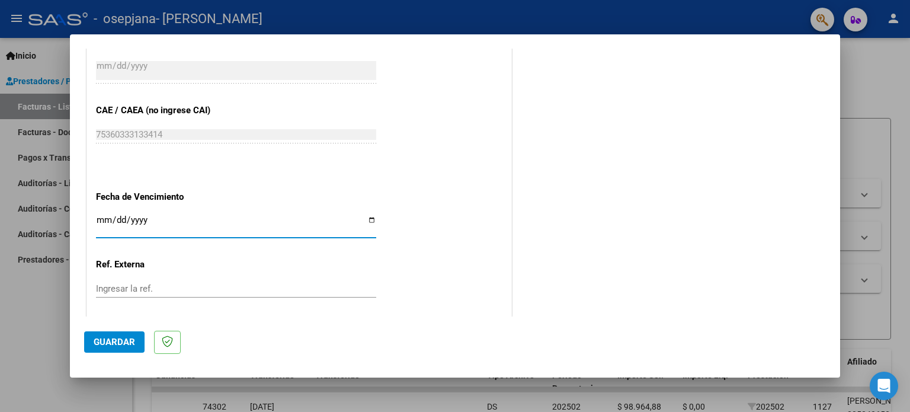
click at [162, 223] on input "Ingresar la fecha" at bounding box center [236, 224] width 280 height 19
click at [367, 217] on input "Ingresar la fecha" at bounding box center [236, 224] width 280 height 19
click at [369, 215] on input "Ingresar la fecha" at bounding box center [236, 224] width 280 height 19
click at [192, 225] on input "Ingresar la fecha" at bounding box center [236, 224] width 280 height 19
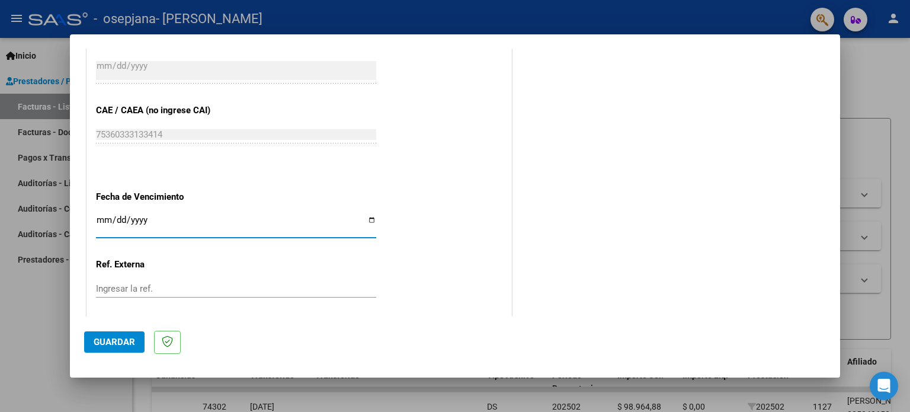
click at [367, 223] on input "Ingresar la fecha" at bounding box center [236, 224] width 280 height 19
click at [216, 220] on input "Ingresar la fecha" at bounding box center [236, 224] width 280 height 19
click at [156, 222] on input "Ingresar la fecha" at bounding box center [236, 224] width 280 height 19
click at [232, 218] on input "Ingresar la fecha" at bounding box center [236, 224] width 280 height 19
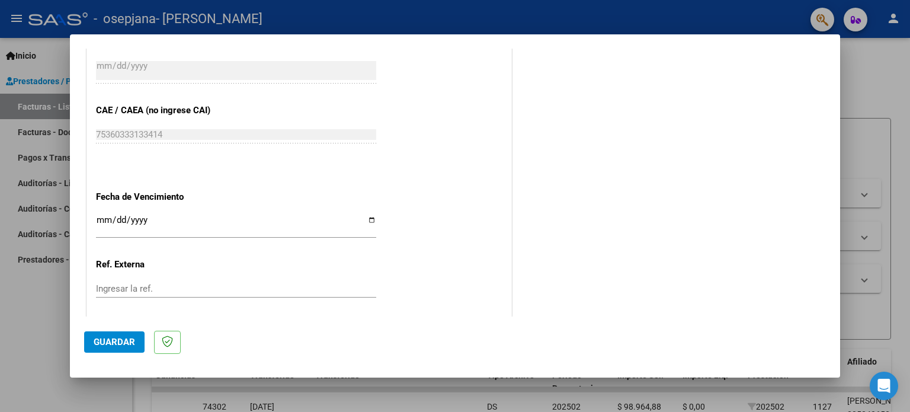
click at [178, 225] on input "Ingresar la fecha" at bounding box center [236, 224] width 280 height 19
click at [137, 222] on input "Ingresar la fecha" at bounding box center [236, 224] width 280 height 19
click at [370, 220] on input "Ingresar la fecha" at bounding box center [236, 224] width 280 height 19
type input "2025-09-18"
click at [142, 294] on div "Ingresar la ref." at bounding box center [236, 289] width 280 height 18
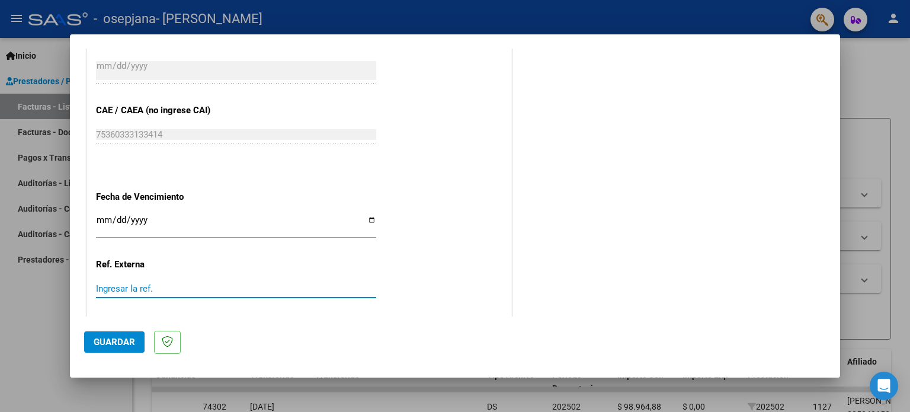
click at [143, 287] on input "Ingresar la ref." at bounding box center [236, 288] width 280 height 11
click at [128, 339] on span "Guardar" at bounding box center [114, 342] width 41 height 11
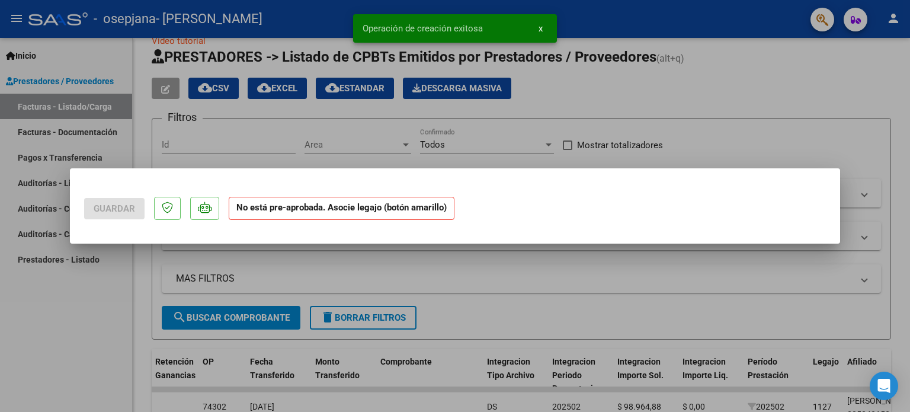
scroll to position [0, 0]
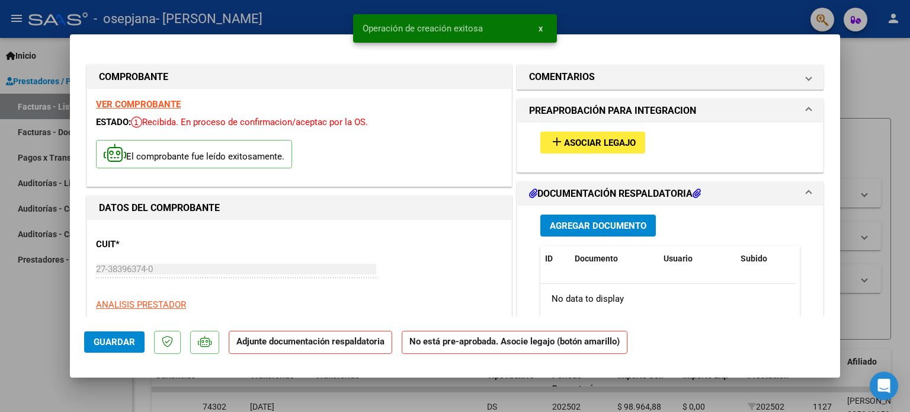
click at [579, 153] on div "add Asociar Legajo" at bounding box center [669, 143] width 277 height 40
click at [584, 146] on span "Asociar Legajo" at bounding box center [600, 142] width 72 height 11
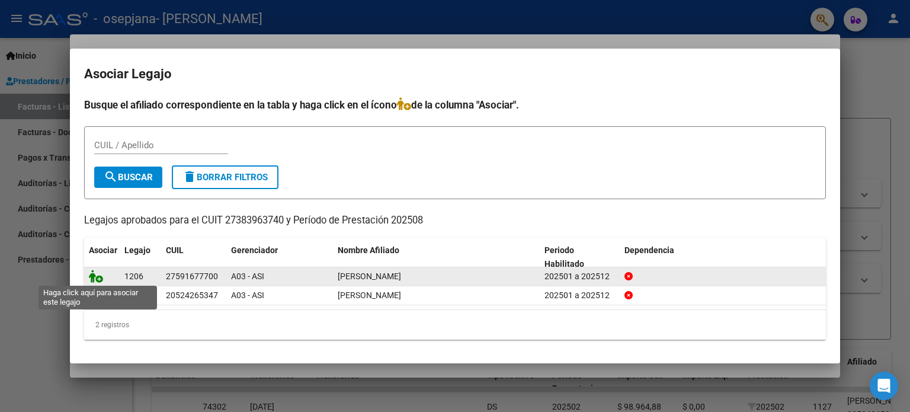
click at [94, 280] on icon at bounding box center [96, 276] width 14 height 13
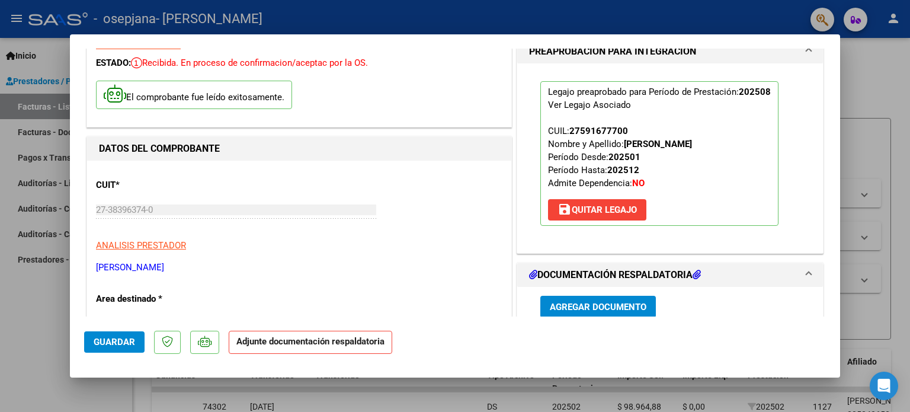
scroll to position [118, 0]
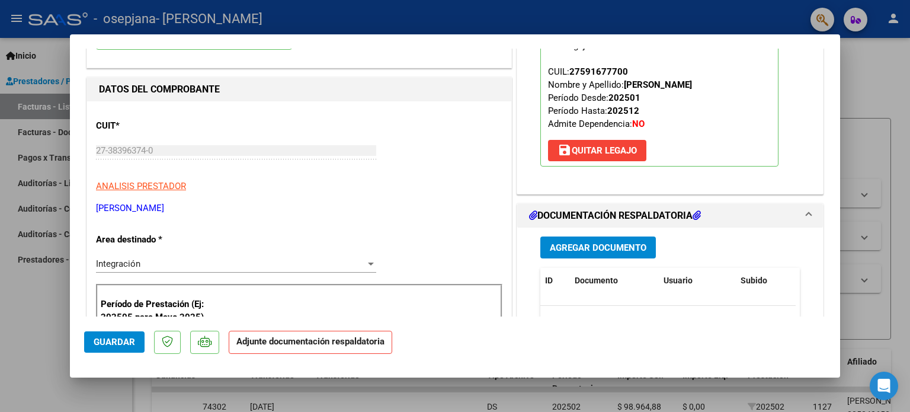
click at [619, 247] on span "Agregar Documento" at bounding box center [598, 247] width 97 height 11
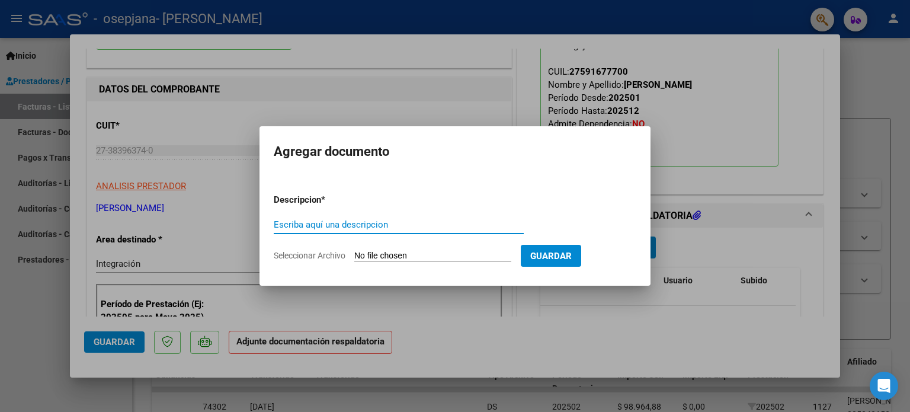
click at [374, 229] on input "Escriba aquí una descripcion" at bounding box center [399, 224] width 250 height 11
type input "cae"
click at [410, 250] on app-file-uploader "Seleccionar Archivo" at bounding box center [397, 255] width 247 height 11
click at [411, 254] on input "Seleccionar Archivo" at bounding box center [432, 256] width 157 height 11
type input "C:\fakepath\CAE ORTIZ.jpg"
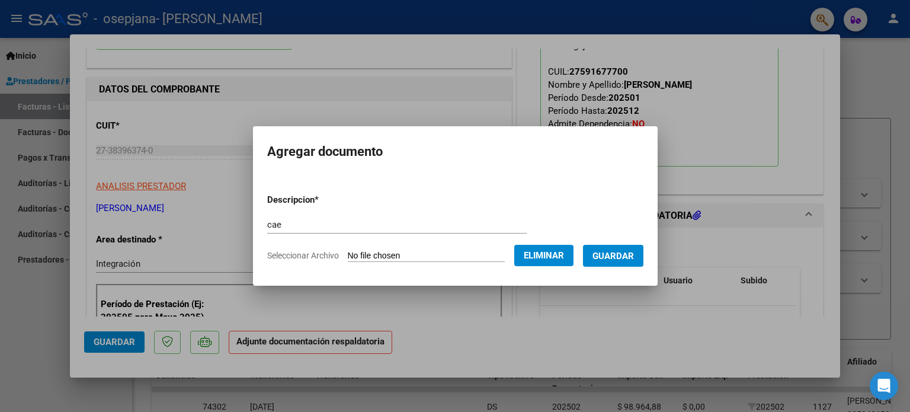
click at [621, 256] on span "Guardar" at bounding box center [612, 256] width 41 height 11
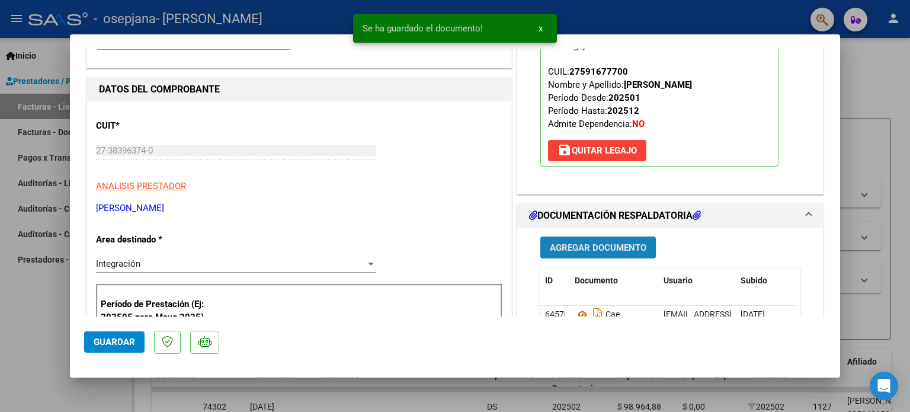
click at [583, 242] on span "Agregar Documento" at bounding box center [598, 247] width 97 height 11
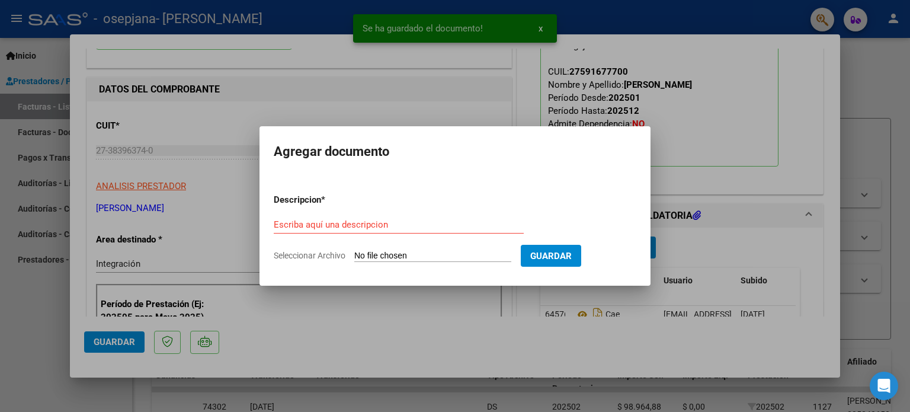
click at [401, 218] on div "Escriba aquí una descripcion" at bounding box center [399, 225] width 250 height 18
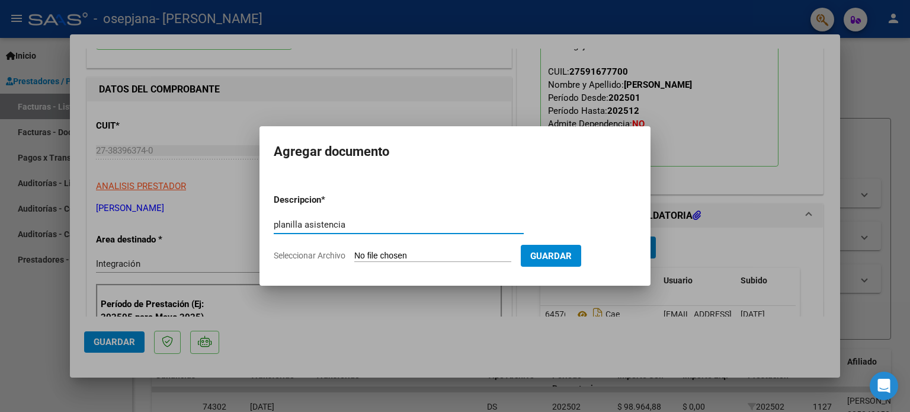
type input "planilla asistencia"
click at [437, 261] on input "Seleccionar Archivo" at bounding box center [432, 256] width 157 height 11
type input "C:\fakepath\PA ORTIZ AGOSTO.pdf"
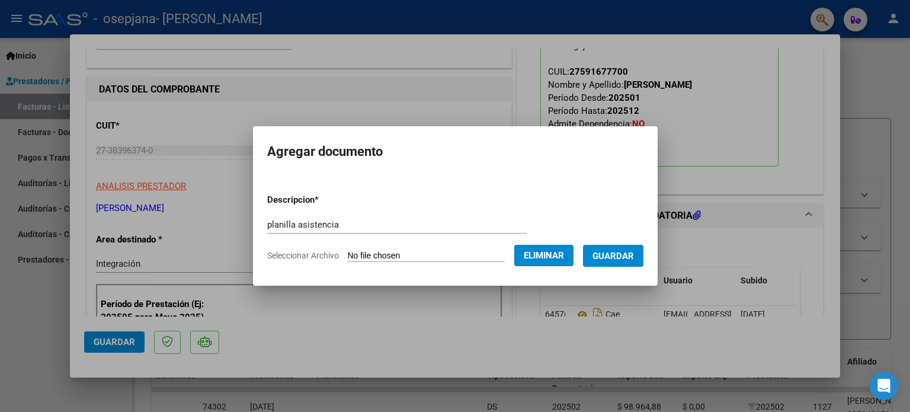
click at [627, 255] on span "Guardar" at bounding box center [612, 256] width 41 height 11
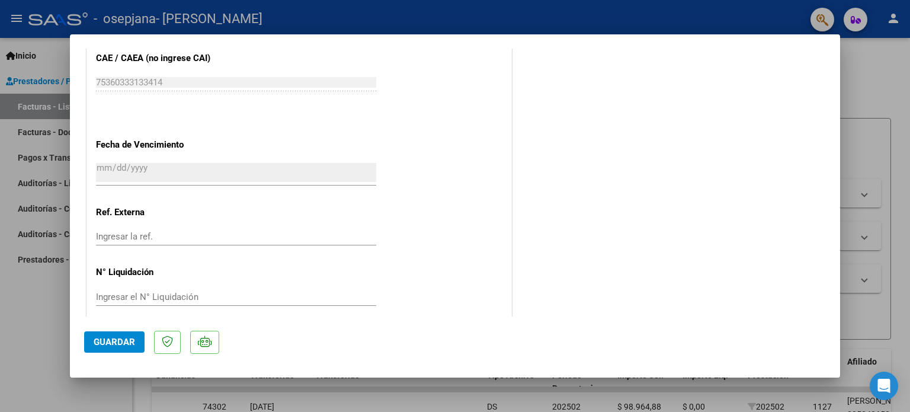
scroll to position [792, 0]
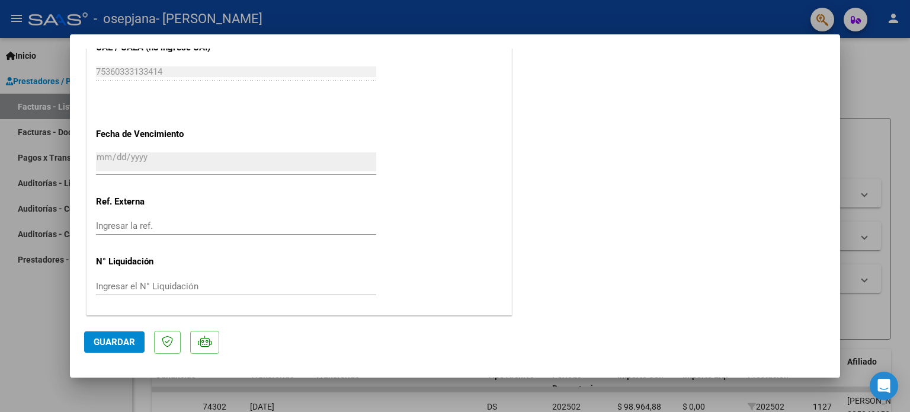
click at [128, 328] on mat-dialog-actions "Guardar" at bounding box center [455, 339] width 742 height 47
click at [129, 339] on span "Guardar" at bounding box center [114, 342] width 41 height 11
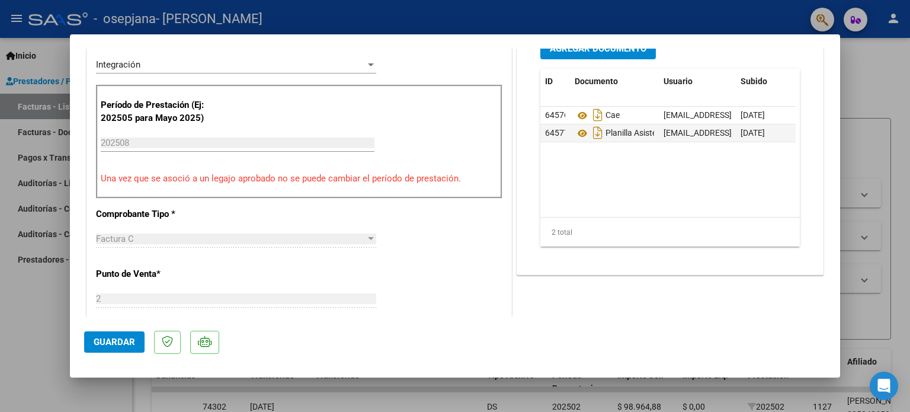
scroll to position [0, 0]
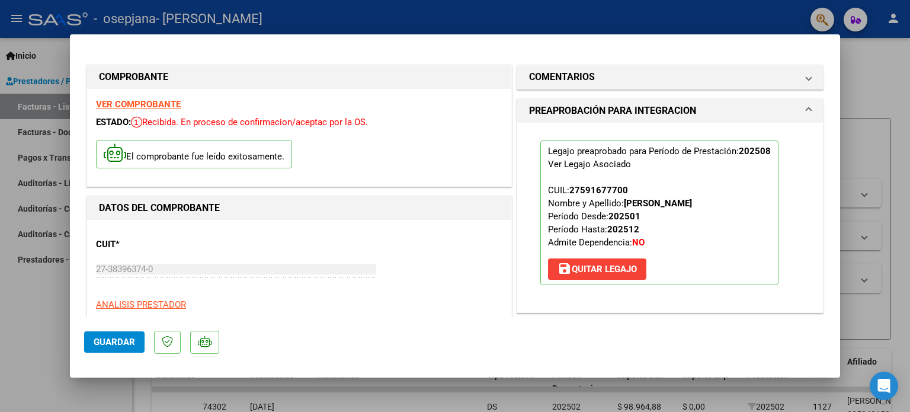
click at [118, 337] on span "Guardar" at bounding box center [114, 342] width 41 height 11
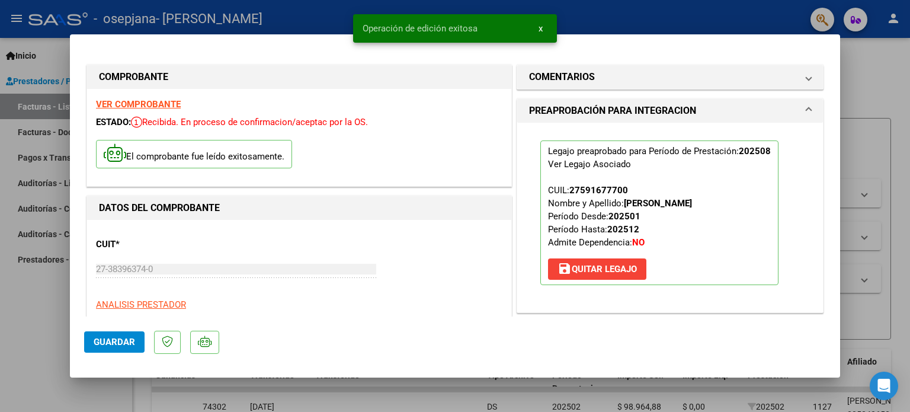
click at [883, 85] on div at bounding box center [455, 206] width 910 height 412
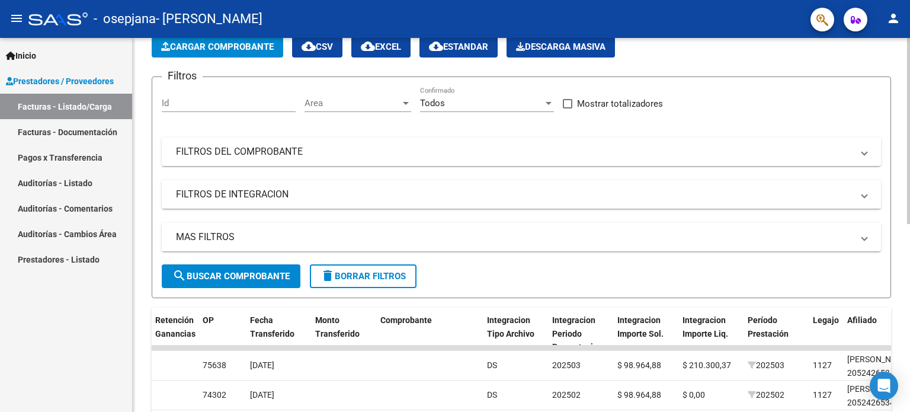
scroll to position [118, 0]
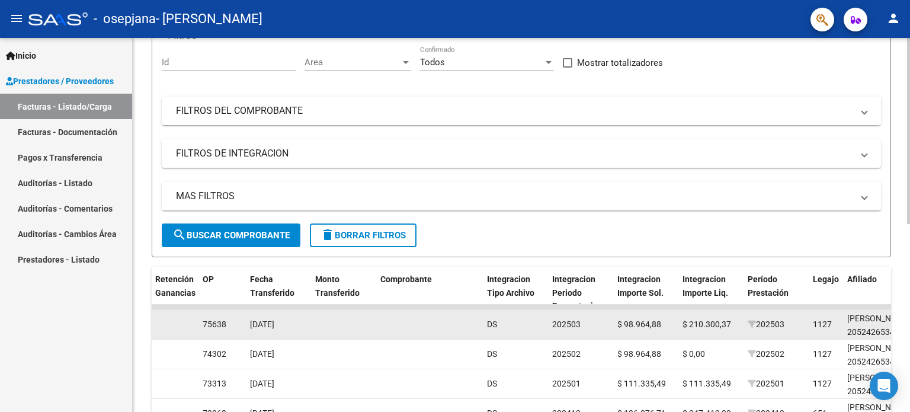
drag, startPoint x: 423, startPoint y: 315, endPoint x: 424, endPoint y: 302, distance: 13.1
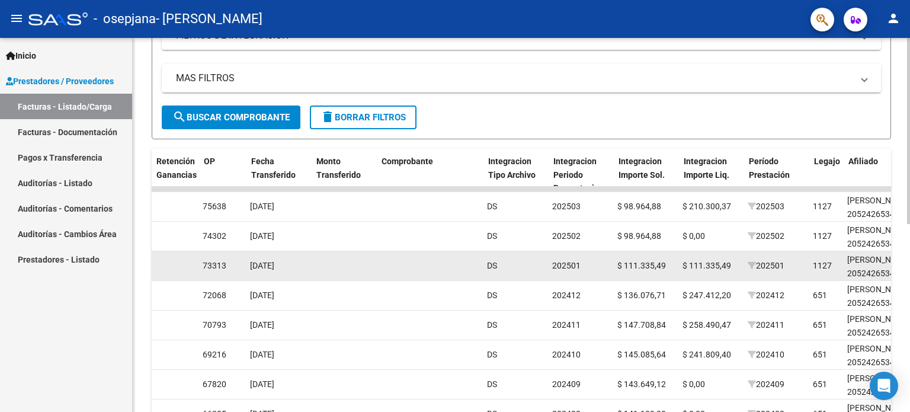
scroll to position [0, 0]
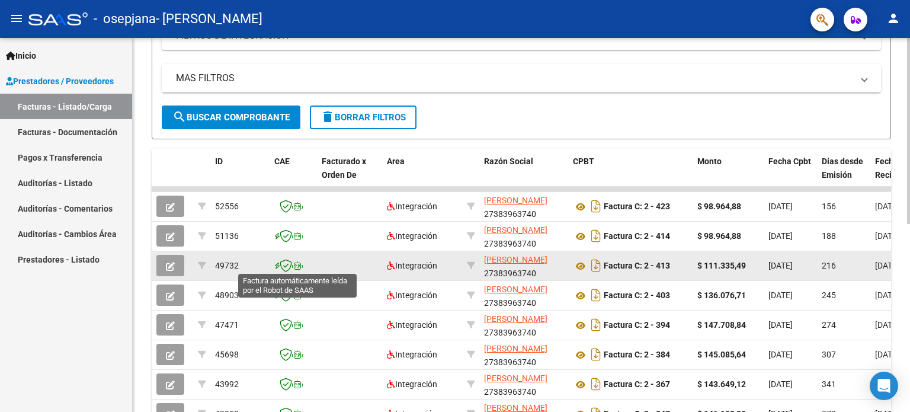
drag, startPoint x: 446, startPoint y: 275, endPoint x: 293, endPoint y: 264, distance: 153.9
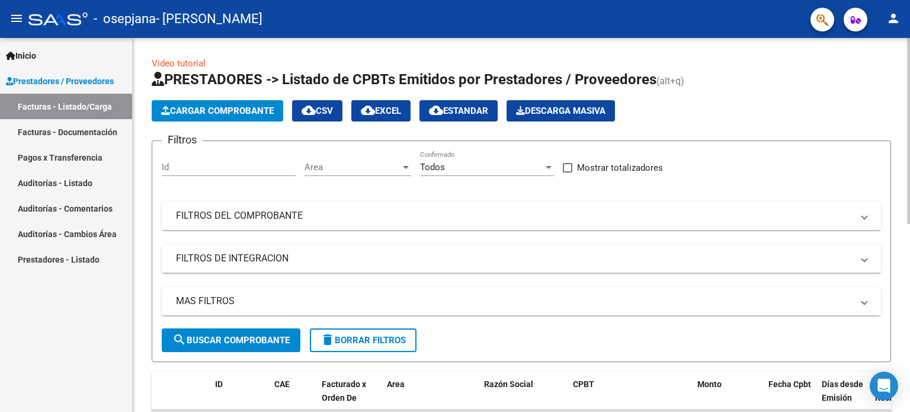
scroll to position [178, 0]
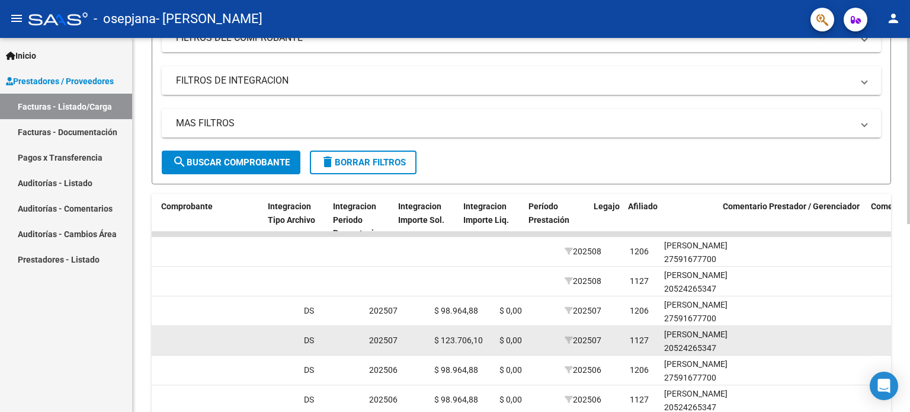
drag, startPoint x: 442, startPoint y: 353, endPoint x: 501, endPoint y: 342, distance: 59.5
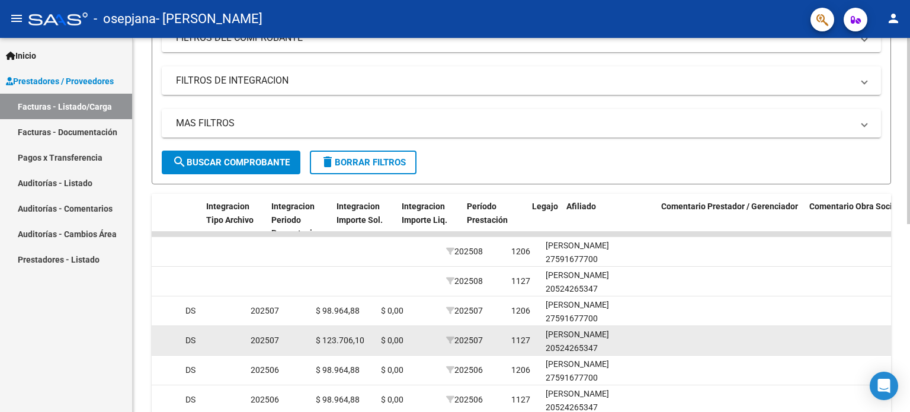
drag, startPoint x: 379, startPoint y: 329, endPoint x: 418, endPoint y: 331, distance: 39.1
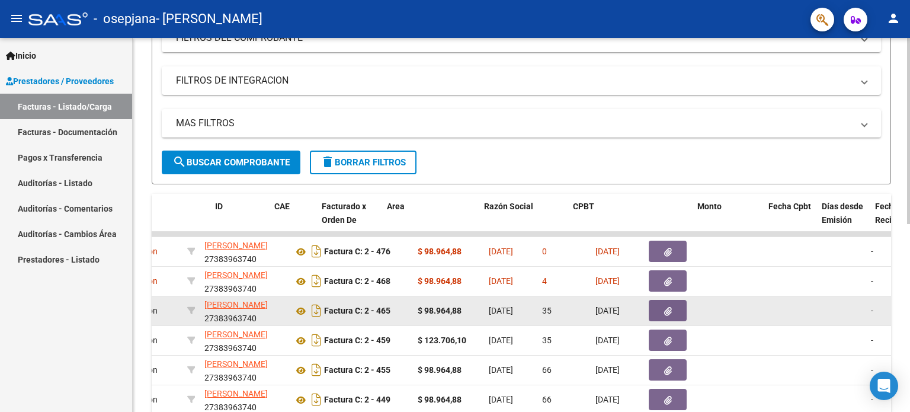
scroll to position [0, 0]
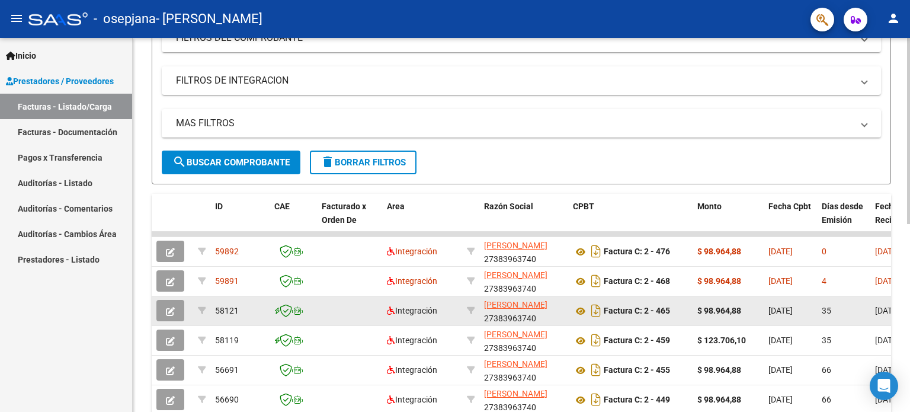
drag, startPoint x: 668, startPoint y: 295, endPoint x: 418, endPoint y: 295, distance: 250.0
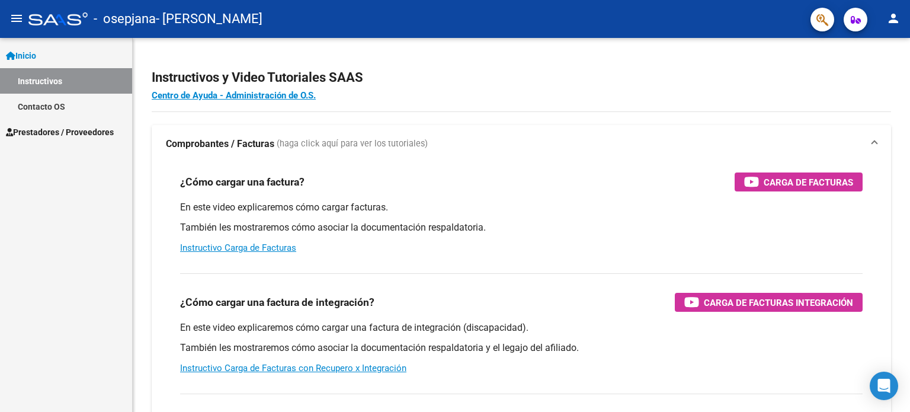
click at [45, 132] on span "Prestadores / Proveedores" at bounding box center [60, 132] width 108 height 13
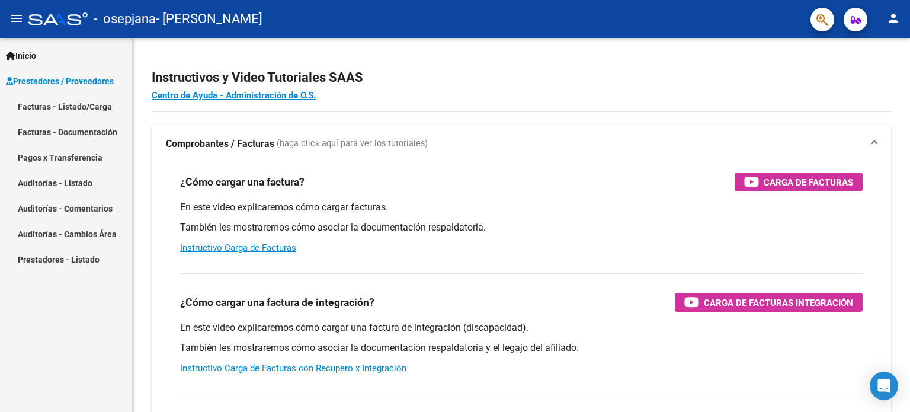
click at [65, 108] on link "Facturas - Listado/Carga" at bounding box center [66, 106] width 132 height 25
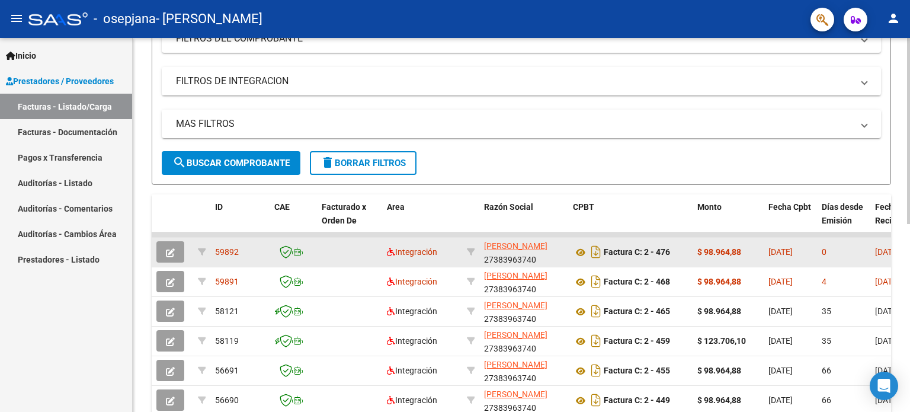
scroll to position [178, 0]
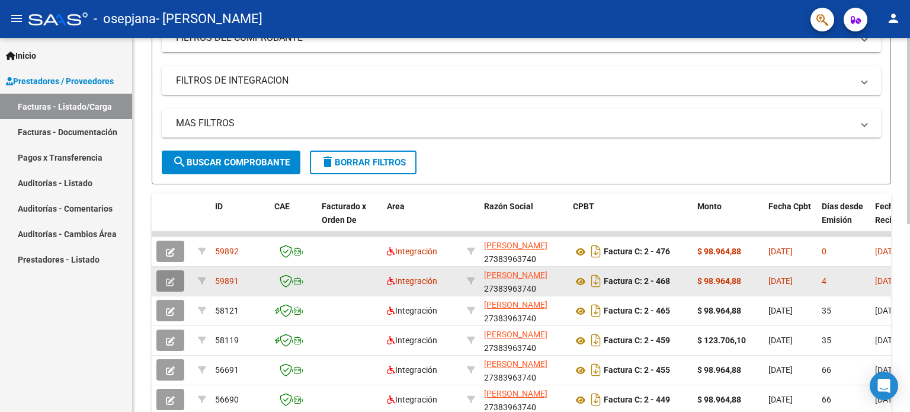
click at [176, 282] on button "button" at bounding box center [170, 280] width 28 height 21
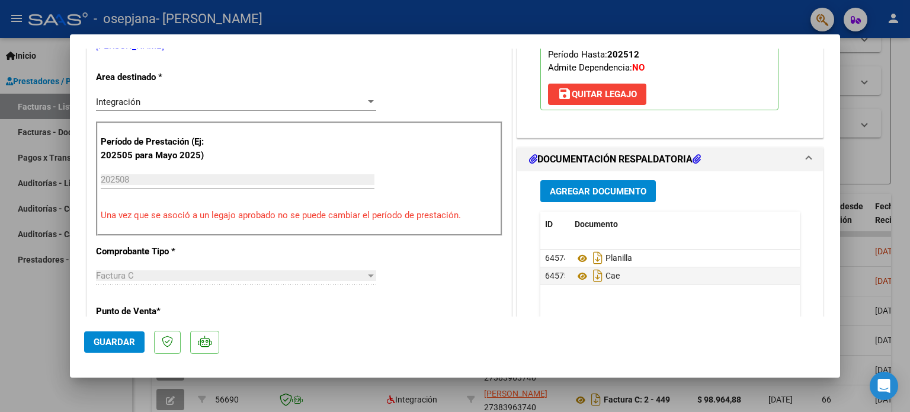
drag, startPoint x: 595, startPoint y: 149, endPoint x: 629, endPoint y: 150, distance: 33.2
drag, startPoint x: 601, startPoint y: 305, endPoint x: 736, endPoint y: 302, distance: 134.5
click at [601, 191] on span "Agregar Documento" at bounding box center [598, 191] width 97 height 11
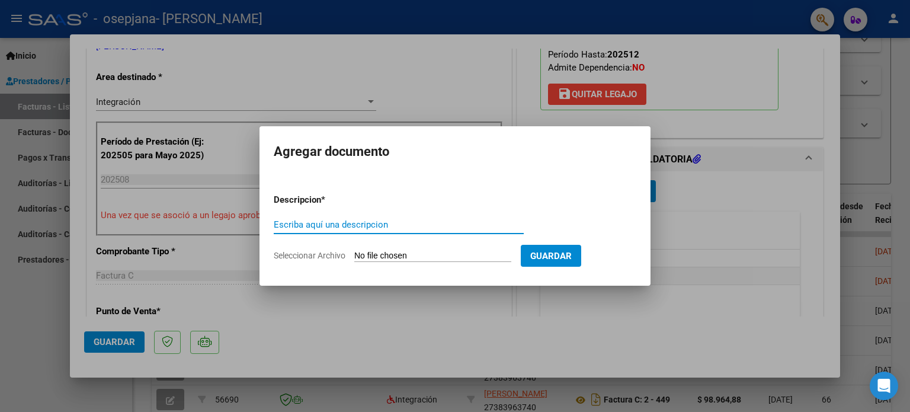
type input "|"
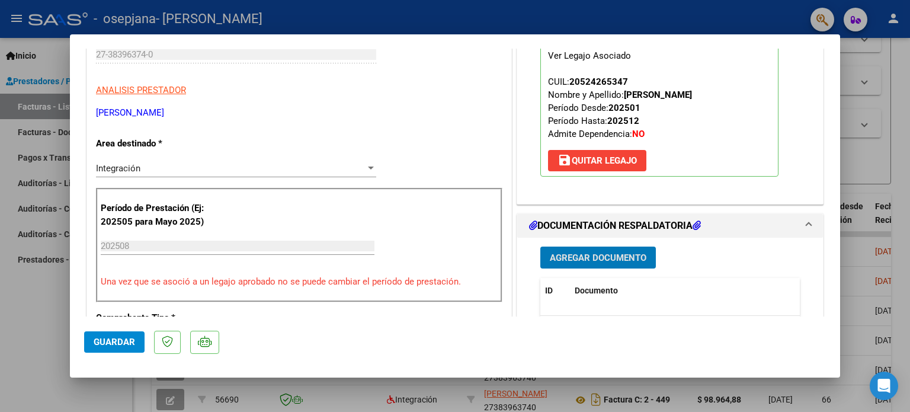
scroll to position [237, 0]
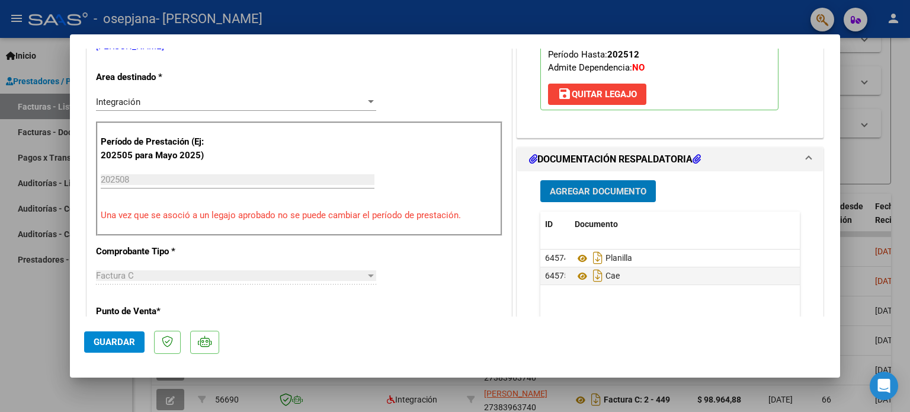
click at [588, 190] on span "Agregar Documento" at bounding box center [598, 191] width 97 height 11
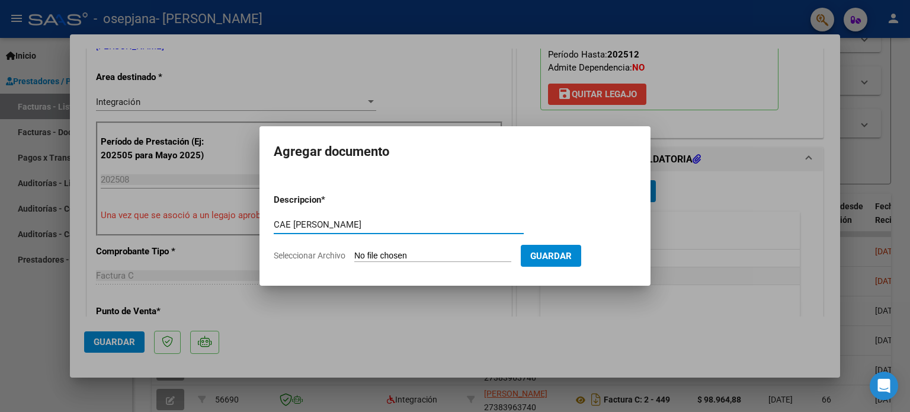
type input "CAE ESPINOZA"
click at [410, 257] on input "Seleccionar Archivo" at bounding box center [432, 256] width 157 height 11
type input "C:\fakepath\CAE ESPINOZA.pdf"
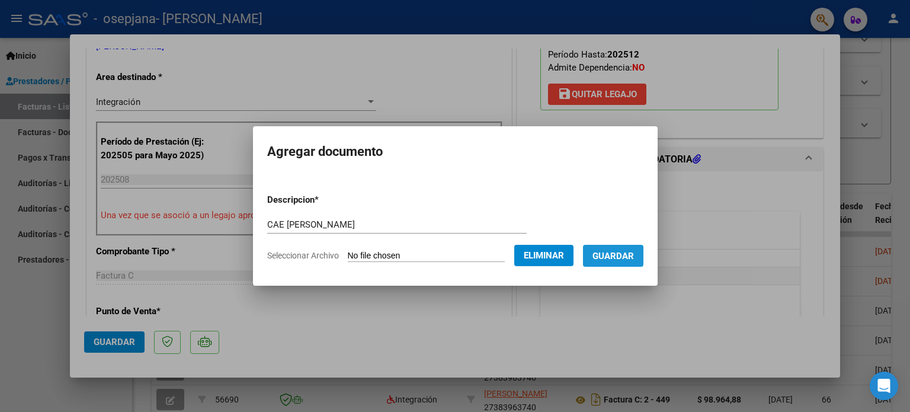
click at [613, 261] on span "Guardar" at bounding box center [612, 256] width 41 height 11
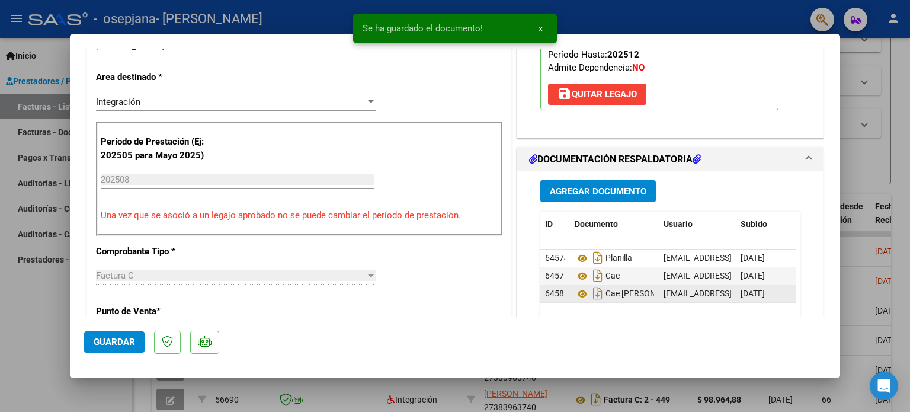
drag, startPoint x: 659, startPoint y: 319, endPoint x: 787, endPoint y: 296, distance: 129.5
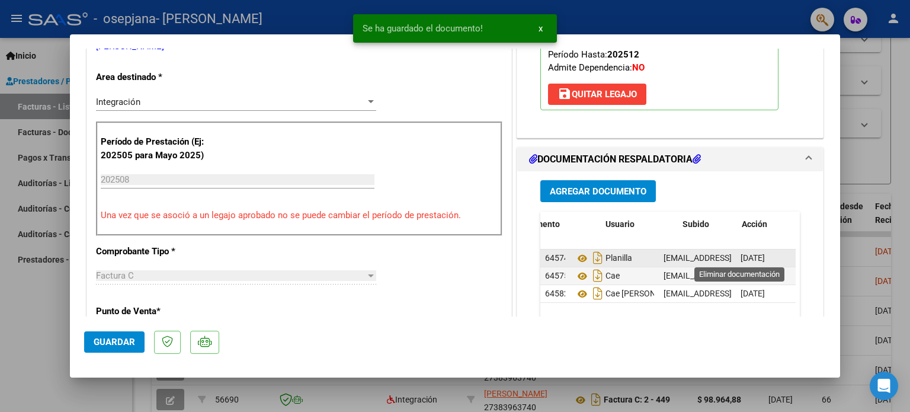
scroll to position [0, 58]
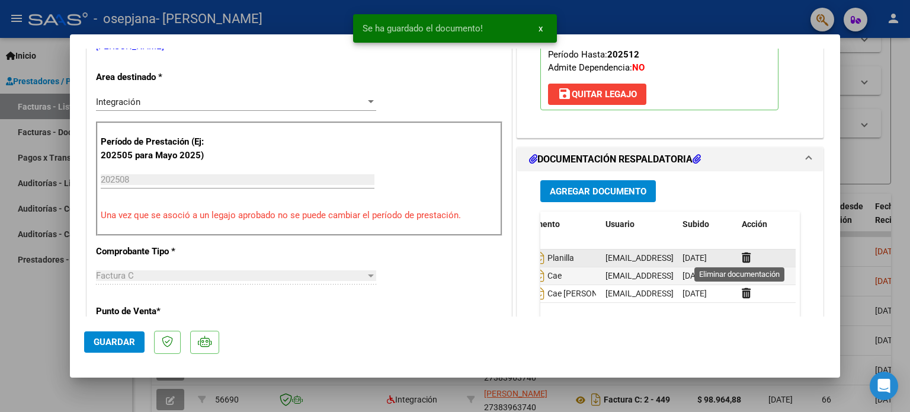
drag, startPoint x: 627, startPoint y: 268, endPoint x: 758, endPoint y: 265, distance: 131.6
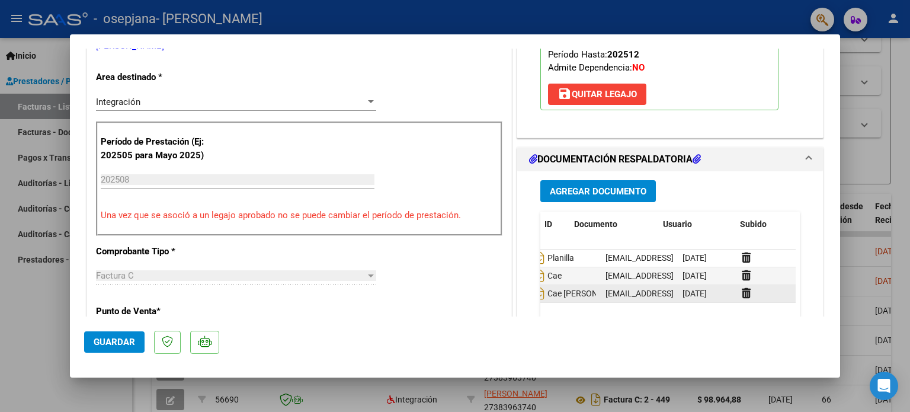
drag, startPoint x: 658, startPoint y: 305, endPoint x: 574, endPoint y: 300, distance: 84.2
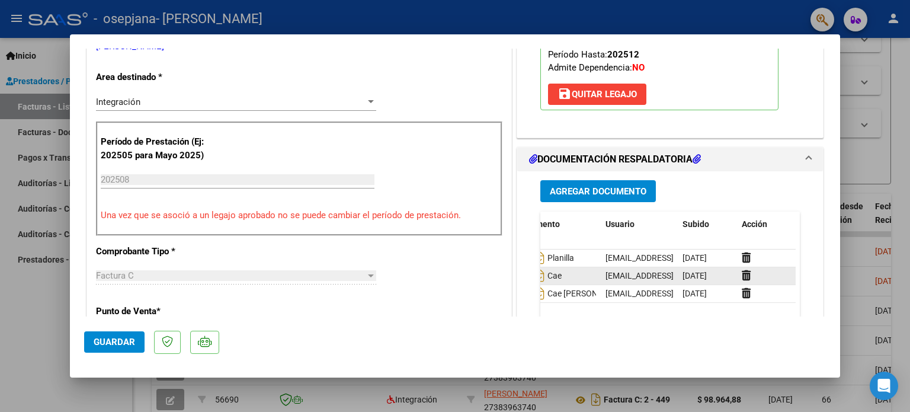
drag, startPoint x: 638, startPoint y: 279, endPoint x: 697, endPoint y: 280, distance: 58.7
click at [742, 276] on icon at bounding box center [746, 275] width 9 height 11
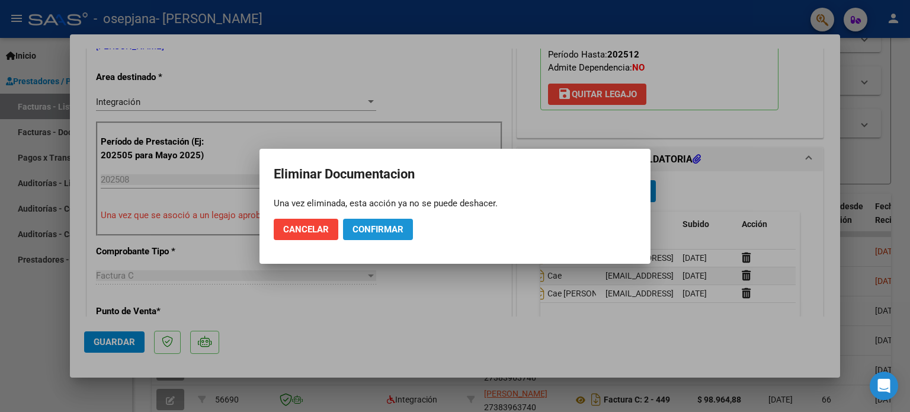
click at [374, 229] on span "Confirmar" at bounding box center [378, 229] width 51 height 11
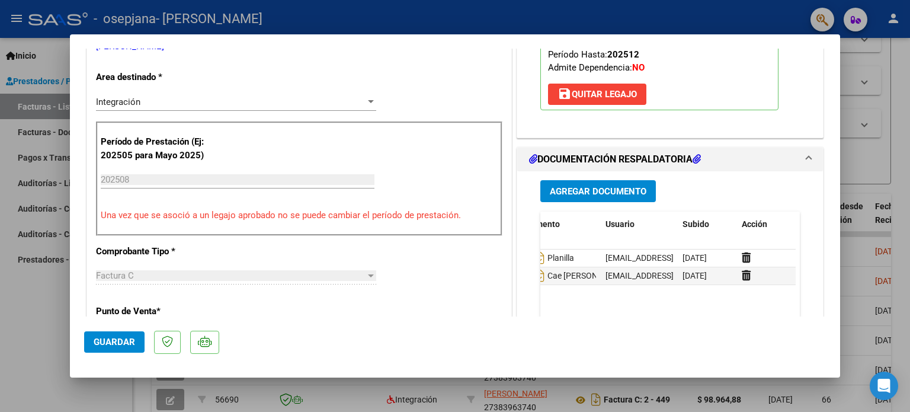
drag, startPoint x: 600, startPoint y: 325, endPoint x: 521, endPoint y: 305, distance: 80.6
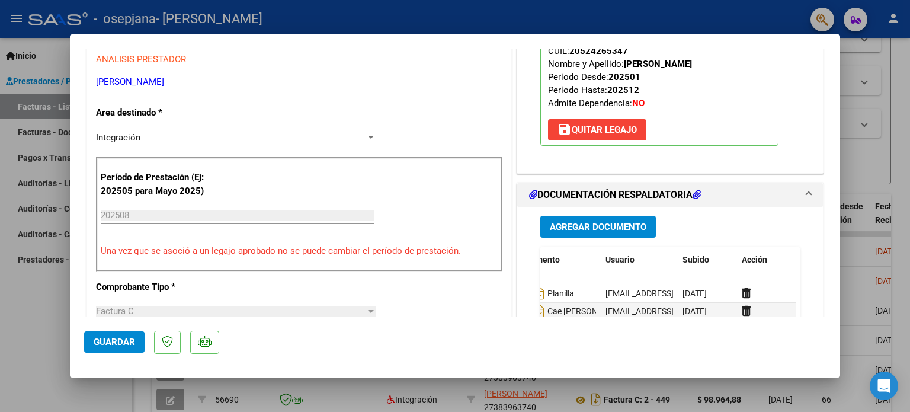
scroll to position [0, 0]
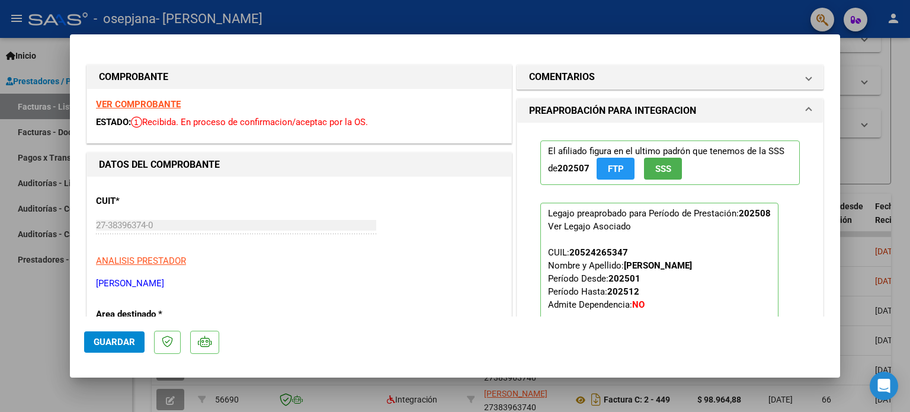
click at [109, 346] on span "Guardar" at bounding box center [114, 342] width 41 height 11
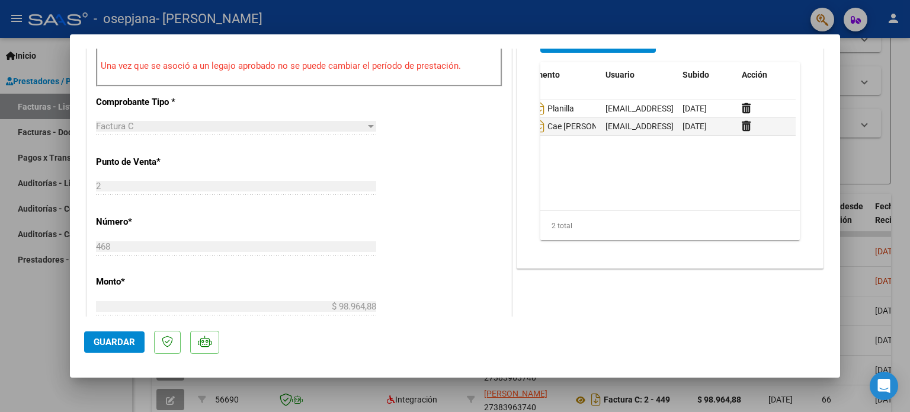
scroll to position [415, 0]
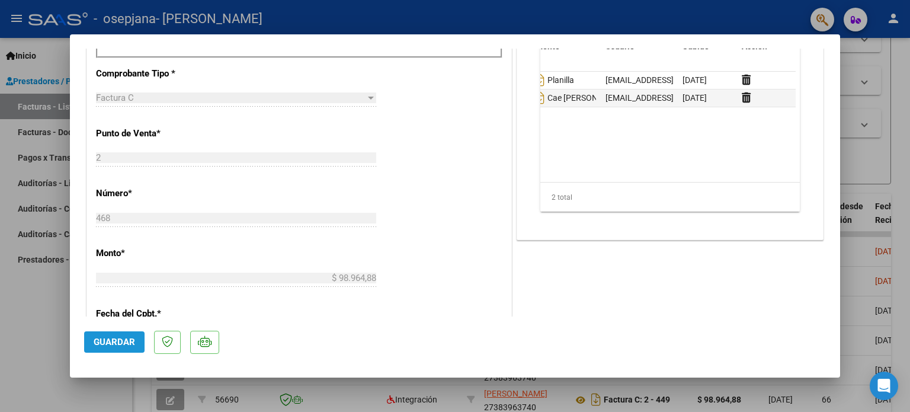
click at [129, 341] on span "Guardar" at bounding box center [114, 342] width 41 height 11
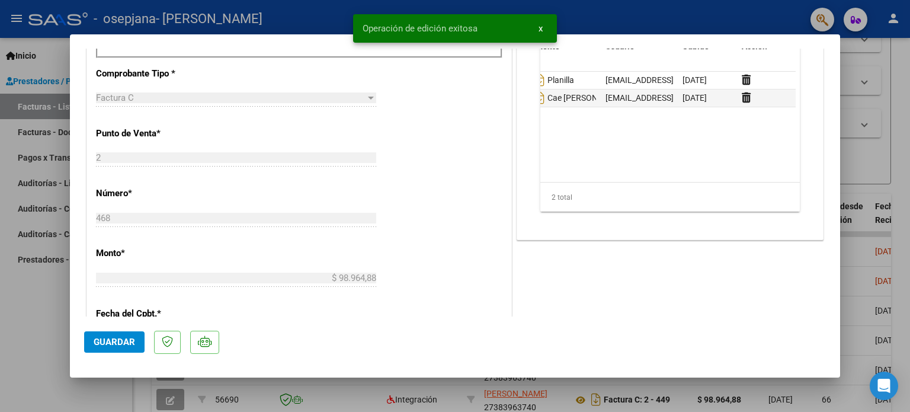
click at [884, 102] on div at bounding box center [455, 206] width 910 height 412
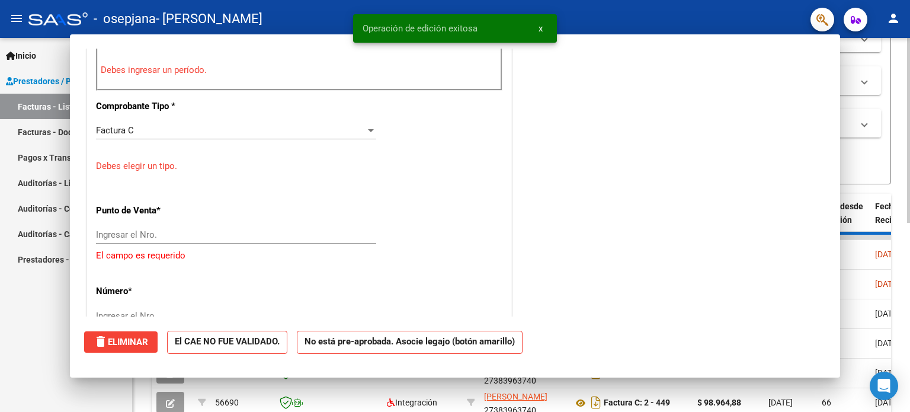
scroll to position [0, 0]
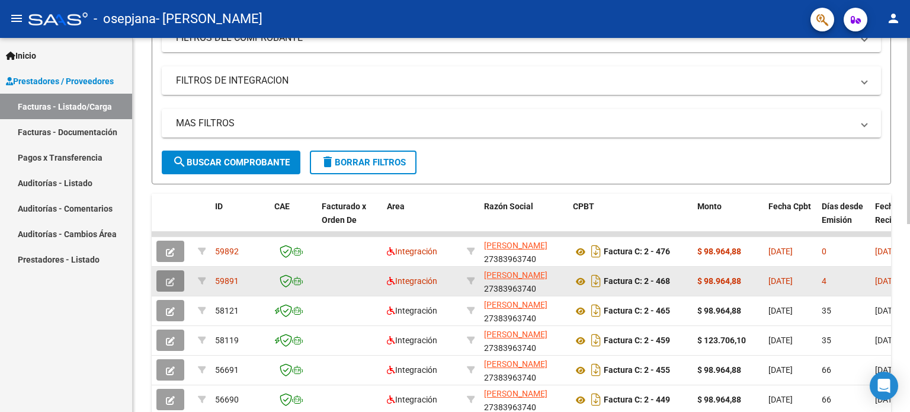
click at [171, 284] on icon "button" at bounding box center [170, 281] width 9 height 9
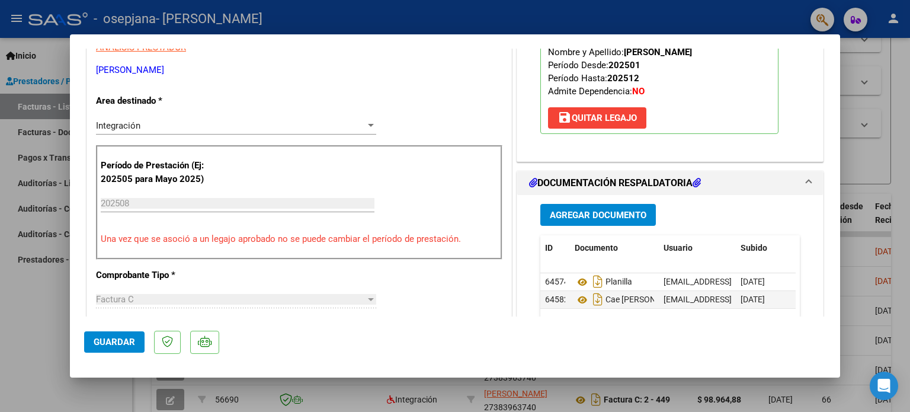
scroll to position [296, 0]
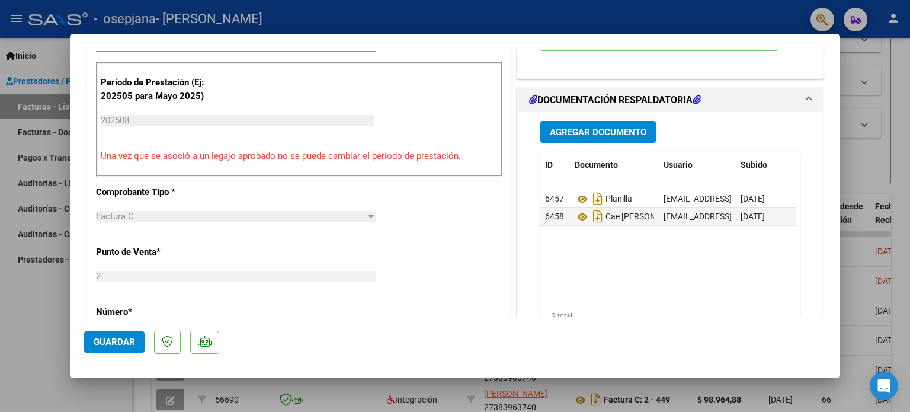
click at [901, 194] on div at bounding box center [455, 206] width 910 height 412
type input "$ 0,00"
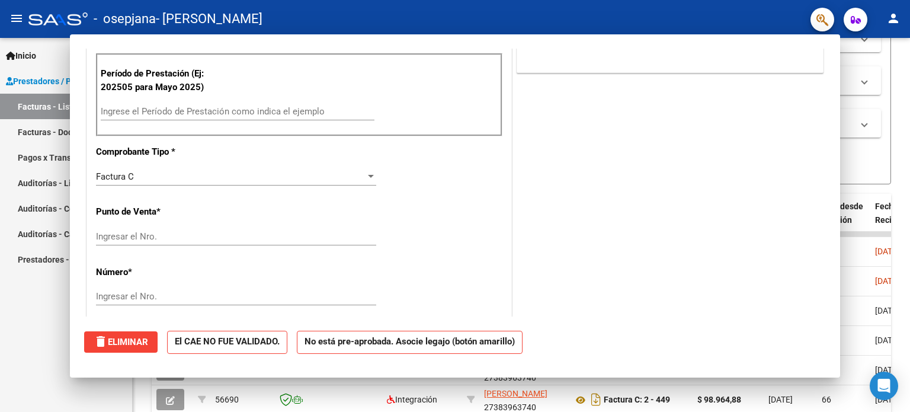
scroll to position [287, 0]
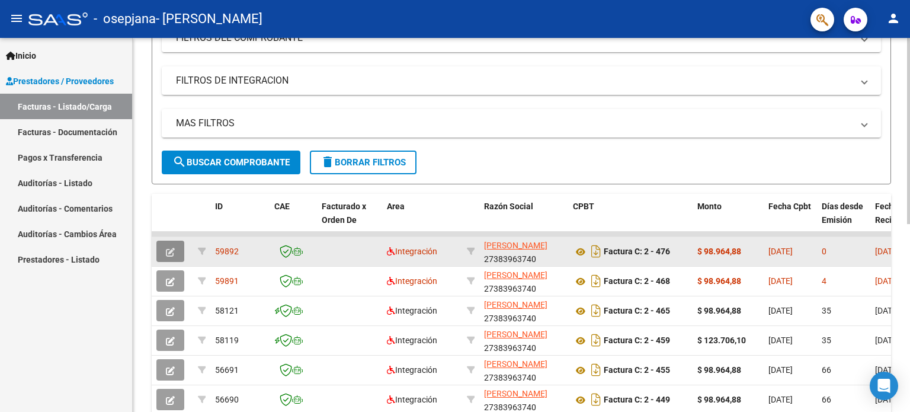
click at [174, 252] on icon "button" at bounding box center [170, 252] width 9 height 9
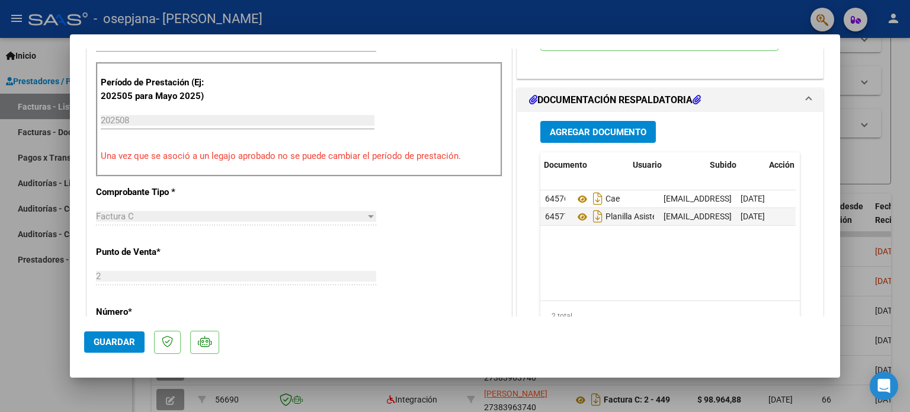
scroll to position [0, 58]
drag, startPoint x: 652, startPoint y: 260, endPoint x: 707, endPoint y: 258, distance: 55.1
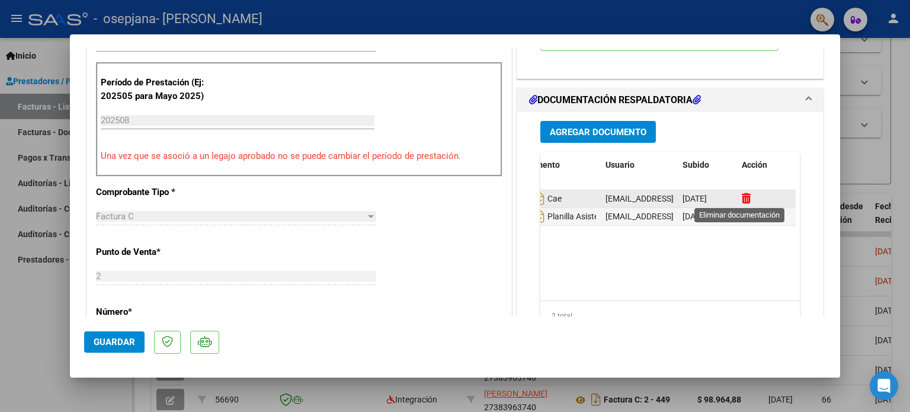
click at [742, 203] on icon at bounding box center [746, 198] width 9 height 11
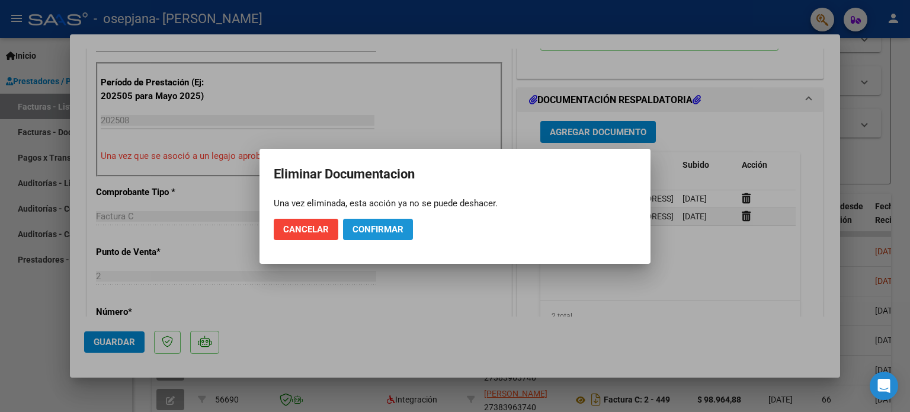
click at [367, 231] on span "Confirmar" at bounding box center [378, 229] width 51 height 11
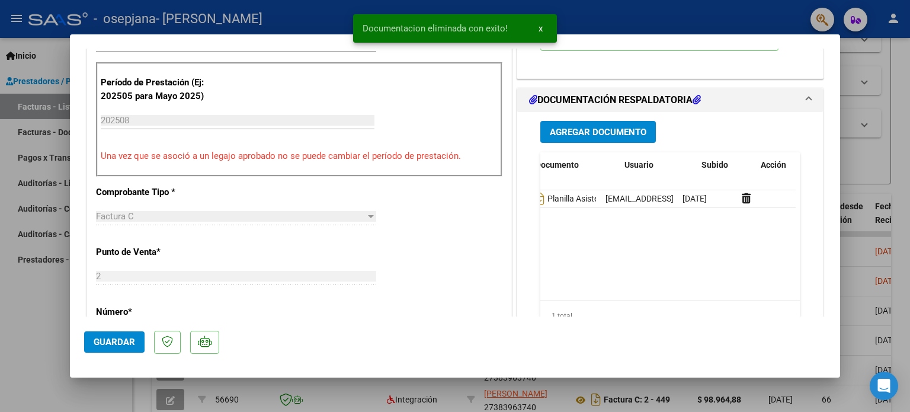
scroll to position [0, 25]
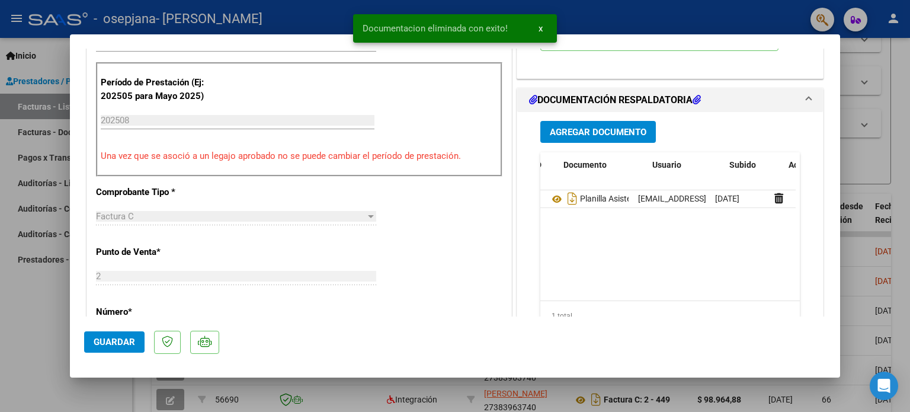
drag, startPoint x: 594, startPoint y: 248, endPoint x: 576, endPoint y: 247, distance: 17.8
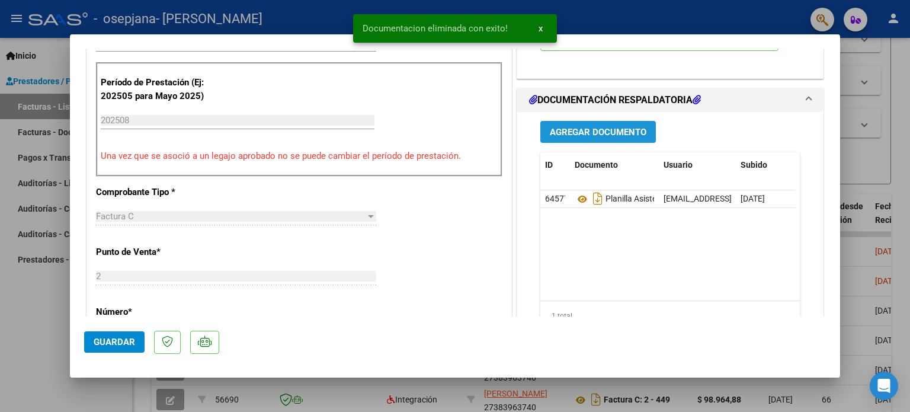
click at [606, 135] on span "Agregar Documento" at bounding box center [598, 132] width 97 height 11
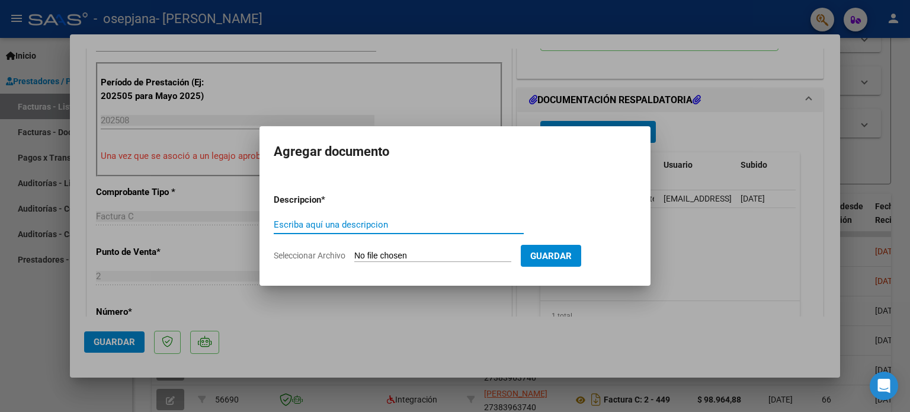
click at [367, 225] on input "Escriba aquí una descripcion" at bounding box center [399, 224] width 250 height 11
type input "CAE ORTIZ"
click at [382, 255] on input "Seleccionar Archivo" at bounding box center [432, 256] width 157 height 11
type input "C:\fakepath\CAE ORTIZ.pdf"
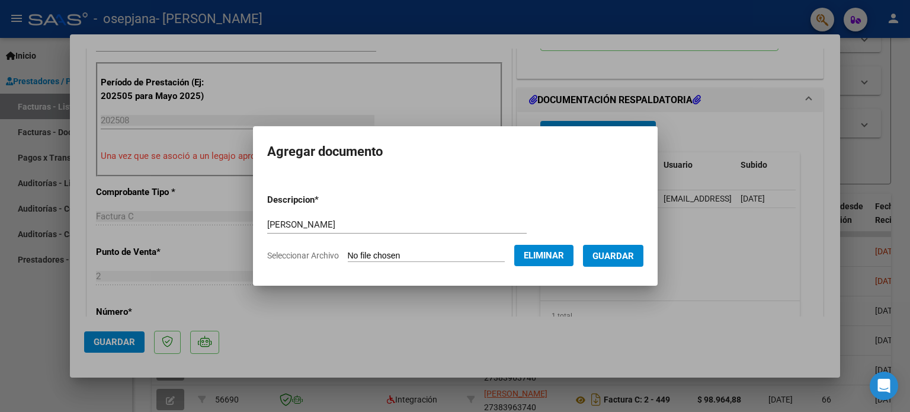
click at [622, 258] on span "Guardar" at bounding box center [612, 256] width 41 height 11
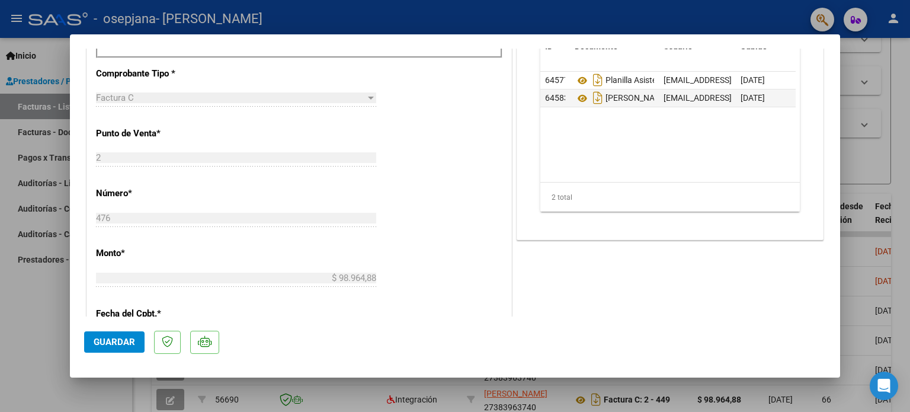
scroll to position [748, 0]
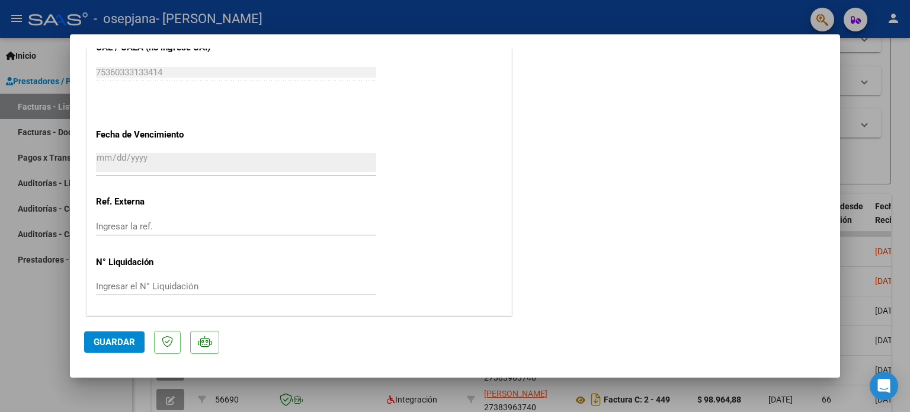
click at [111, 348] on button "Guardar" at bounding box center [114, 341] width 60 height 21
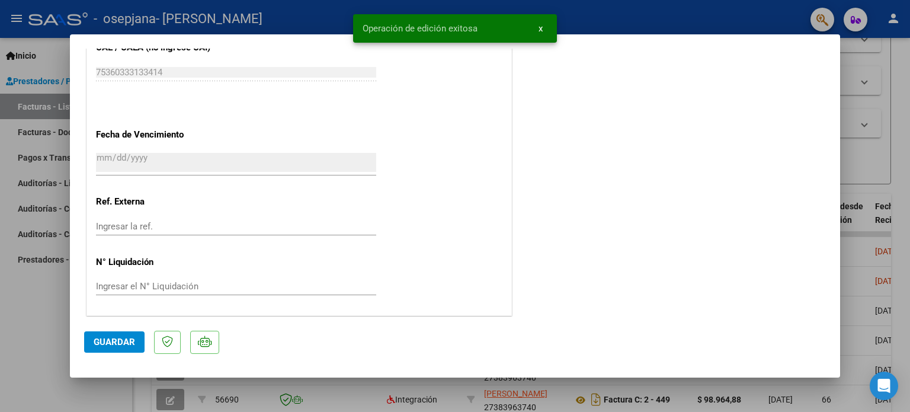
click at [908, 77] on div at bounding box center [455, 206] width 910 height 412
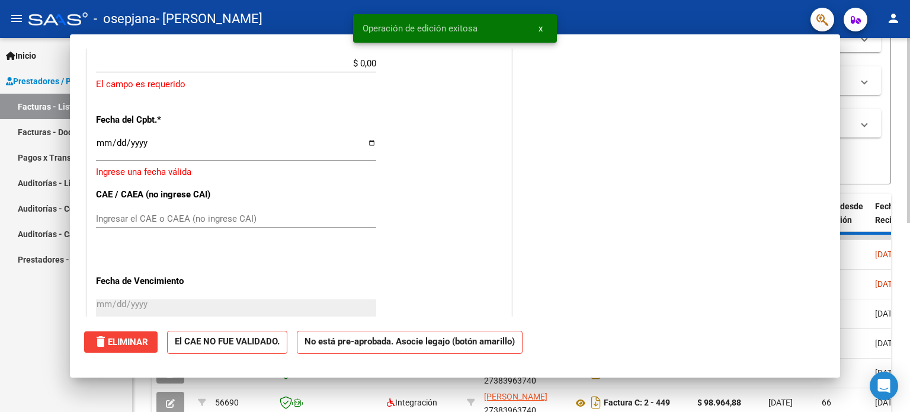
scroll to position [0, 0]
